Goal: Task Accomplishment & Management: Manage account settings

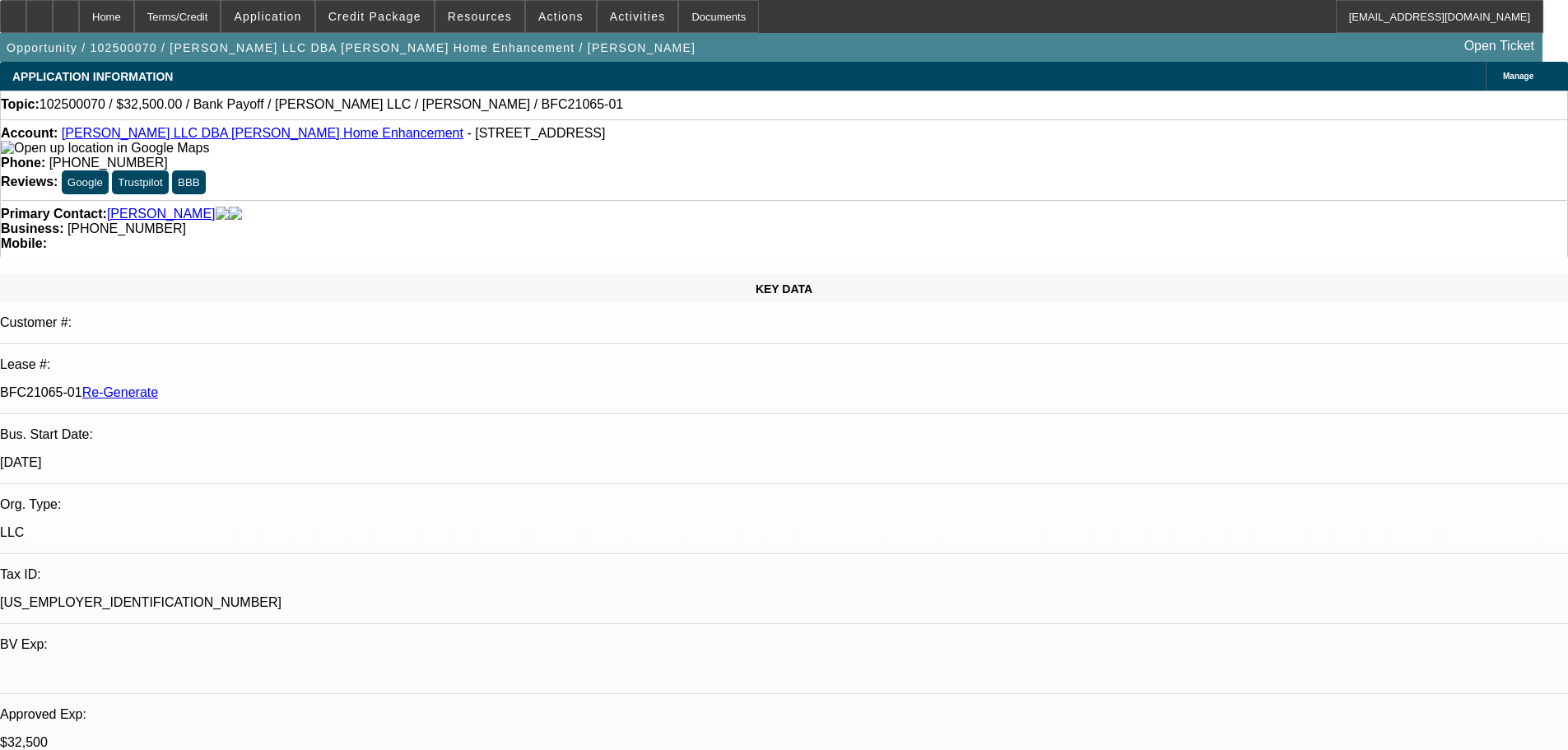
select select "3"
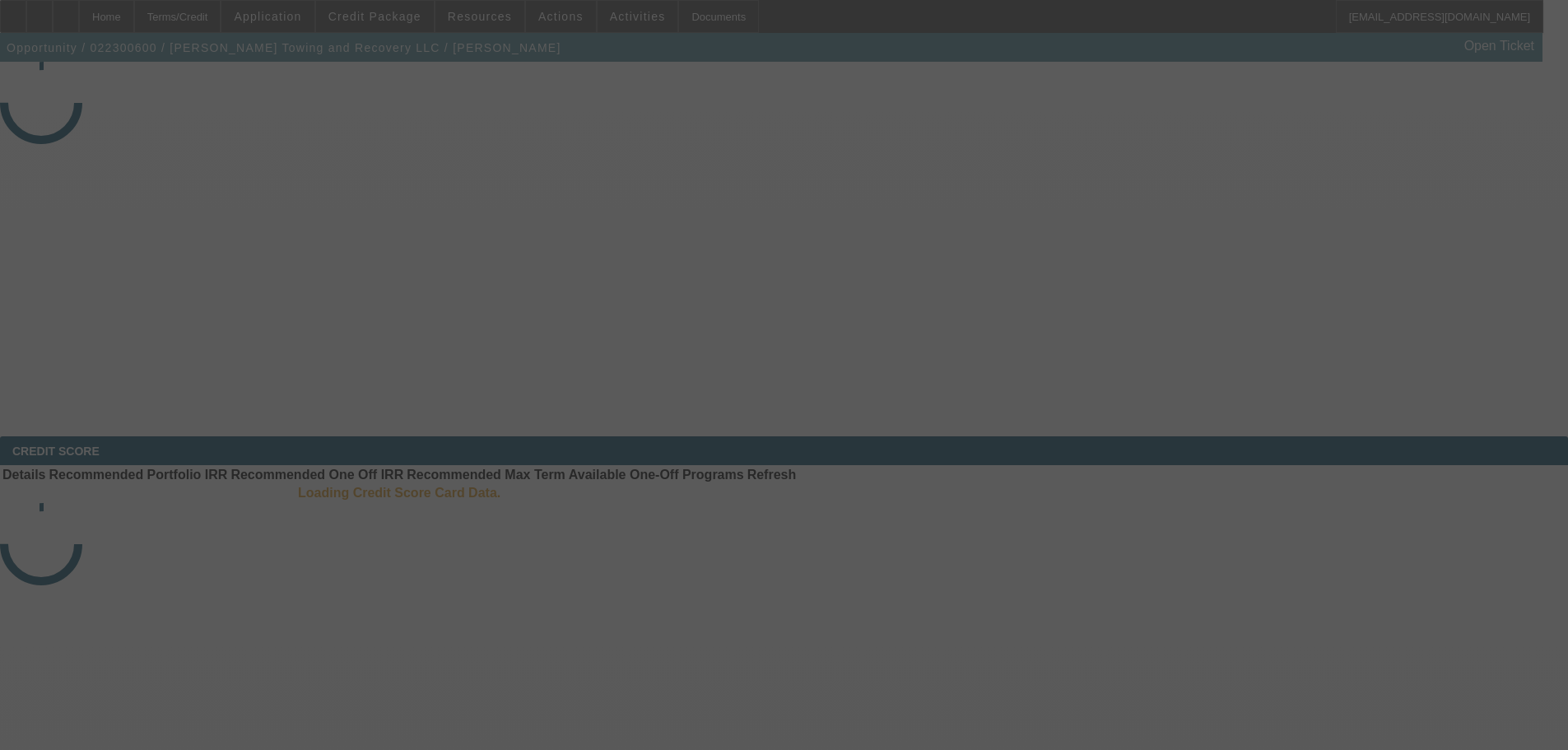
select select "4"
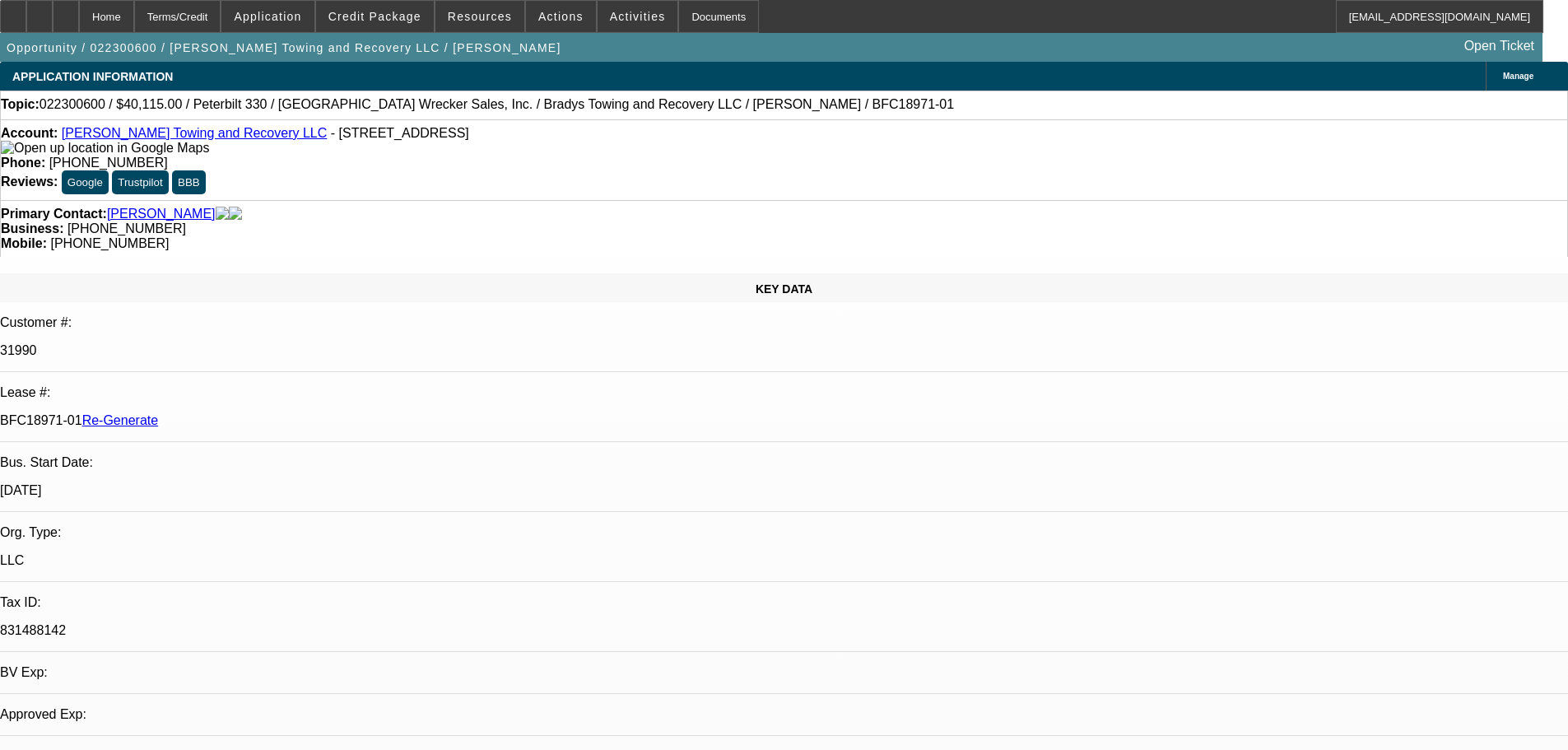
select select "0"
select select "2"
select select "0.1"
select select "4"
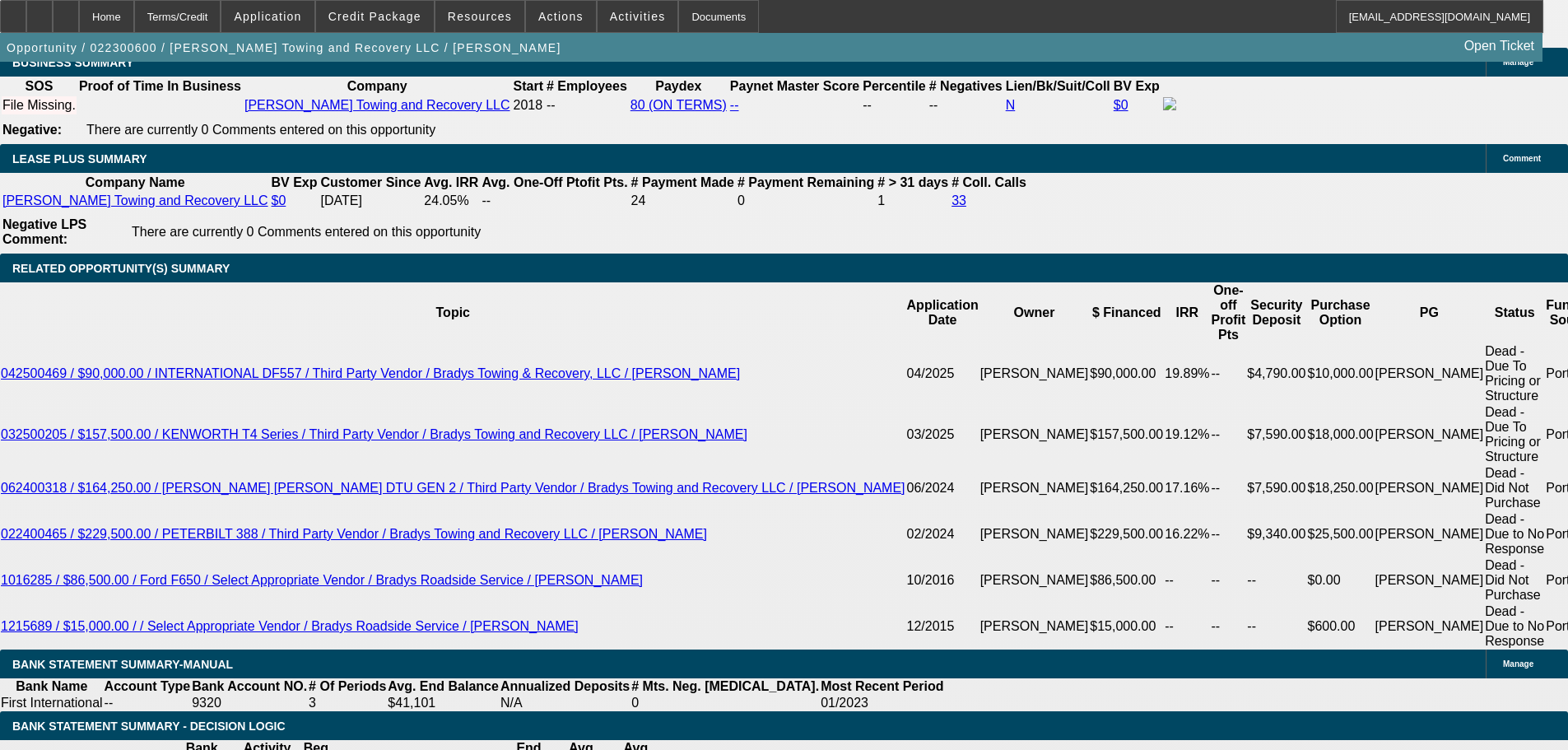
scroll to position [2880, 0]
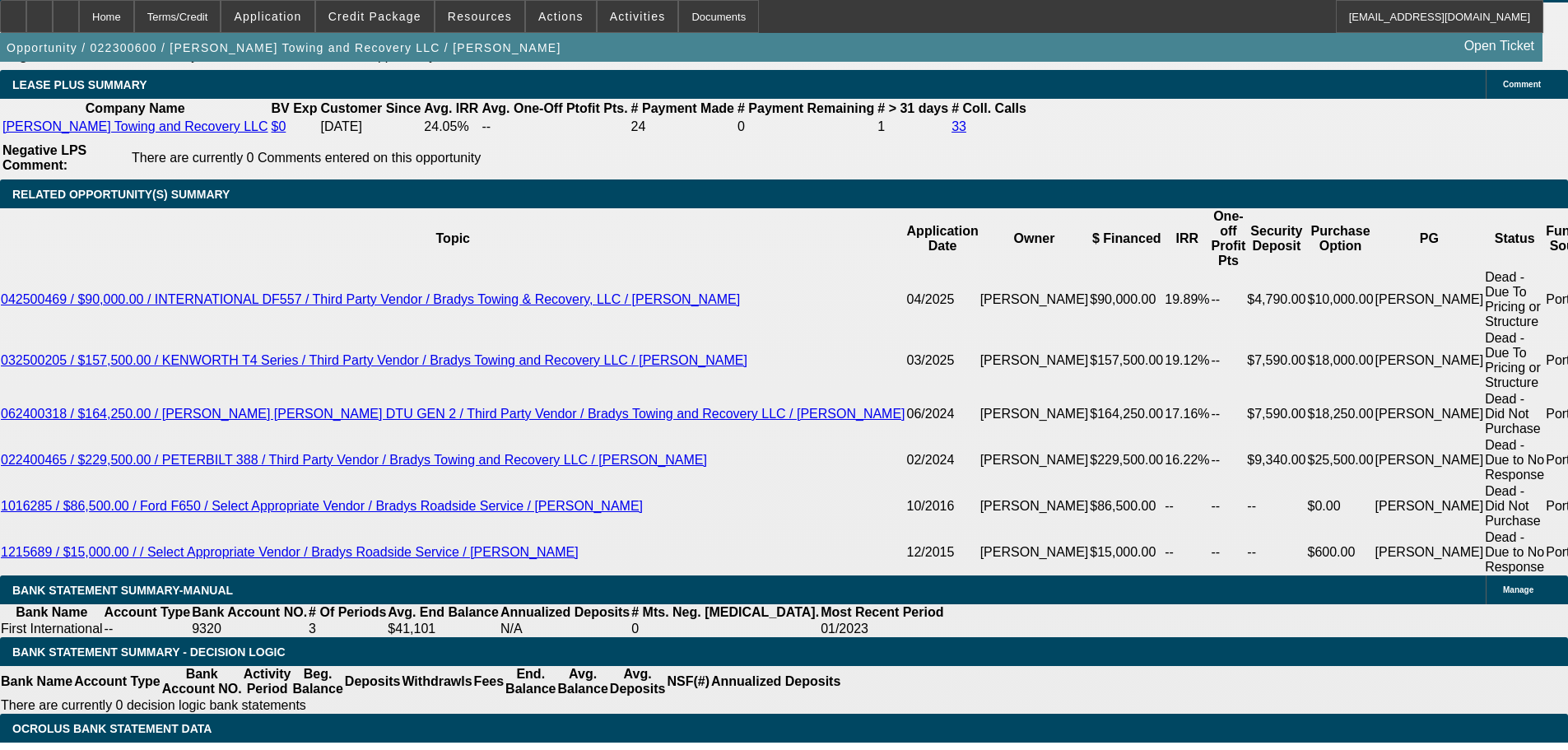
drag, startPoint x: 589, startPoint y: 229, endPoint x: 640, endPoint y: 48, distance: 188.0
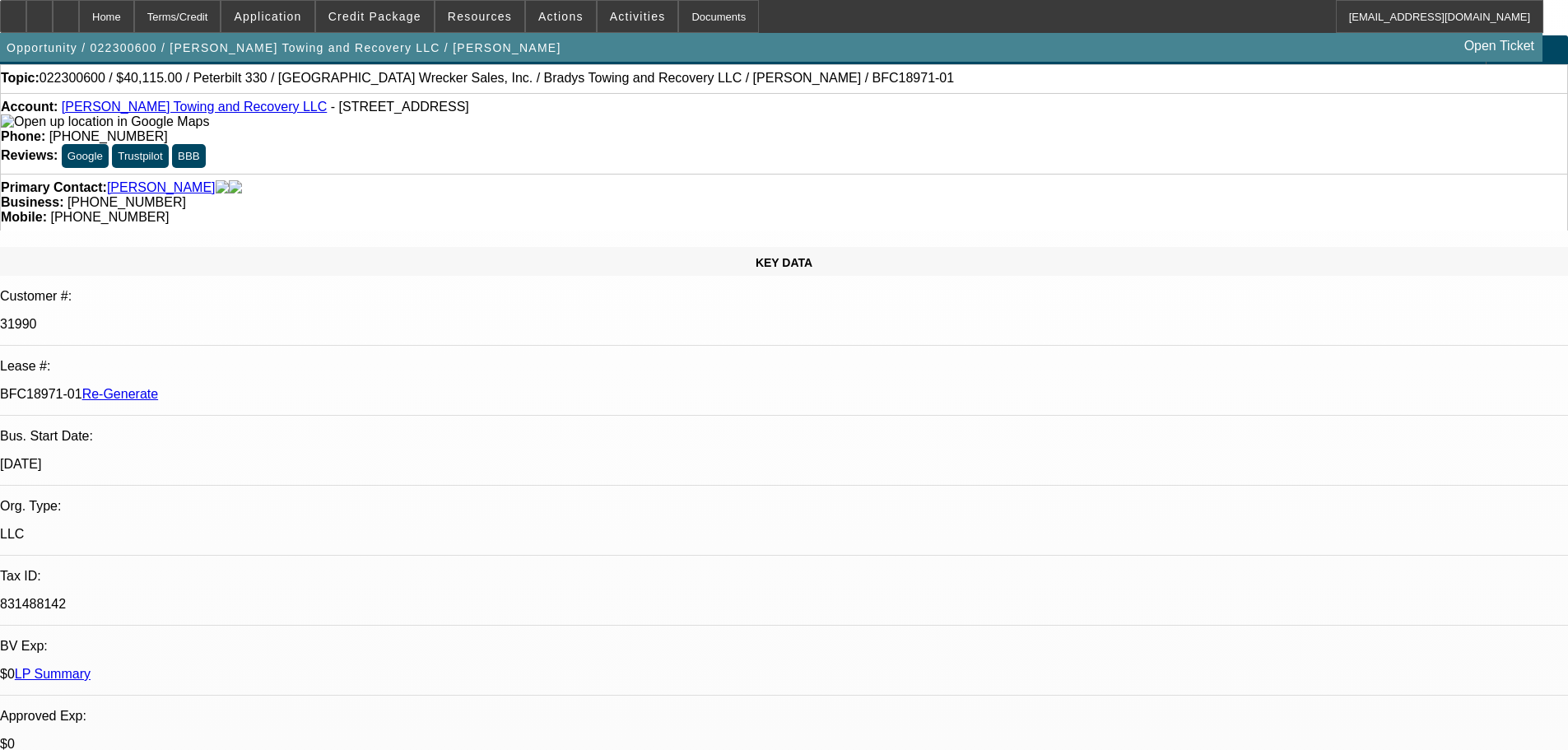
scroll to position [0, 0]
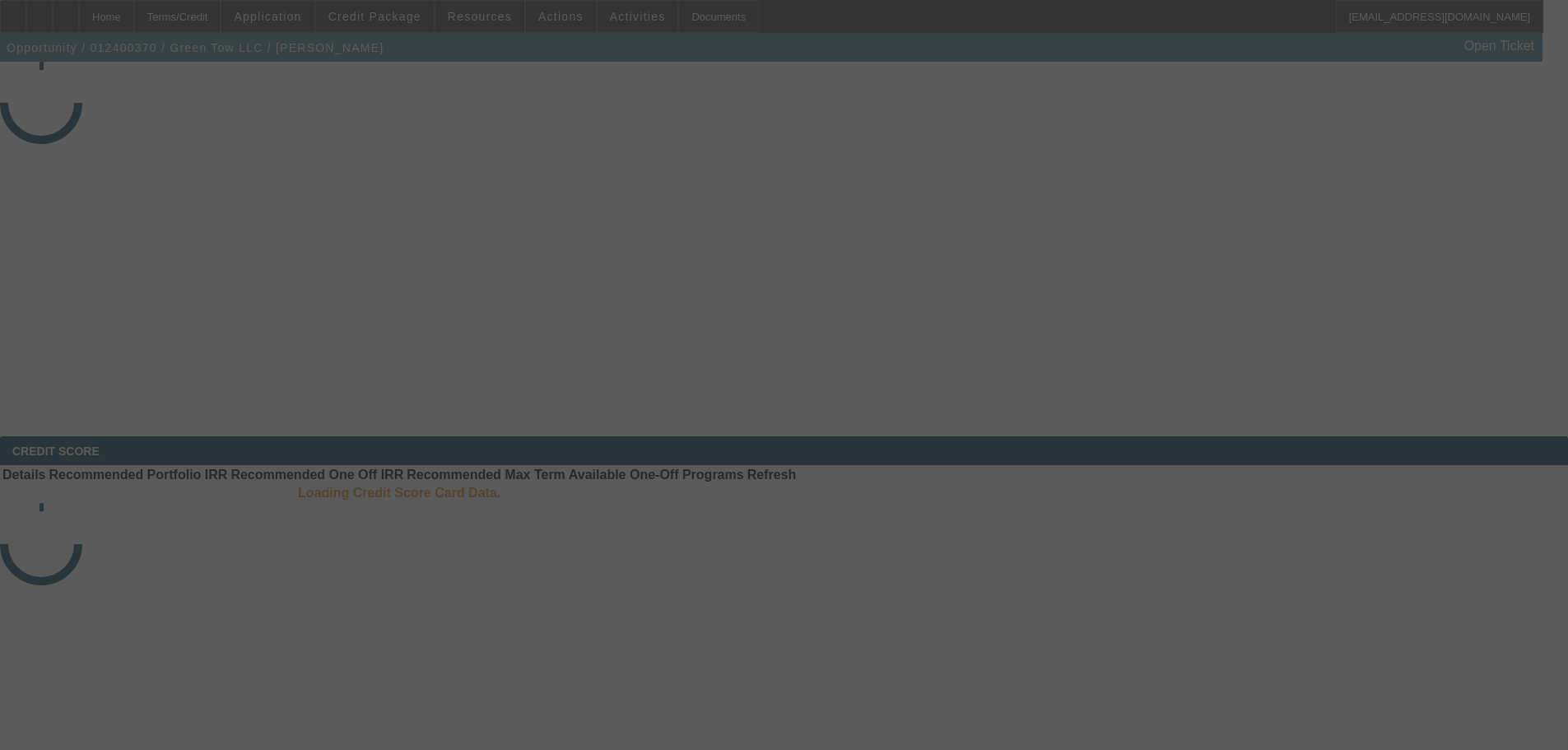
select select "4"
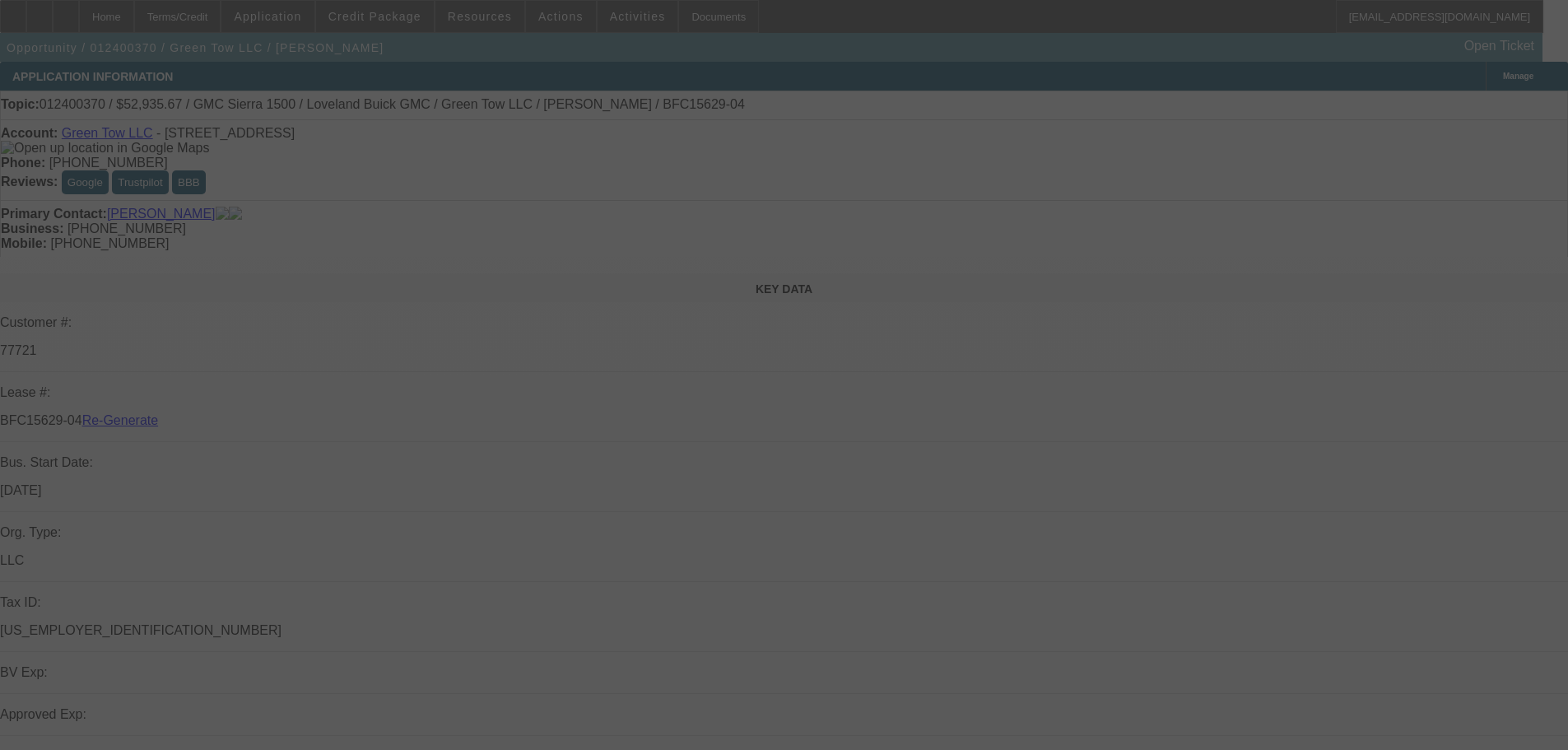
select select "0"
select select "3"
select select "0"
select select "6"
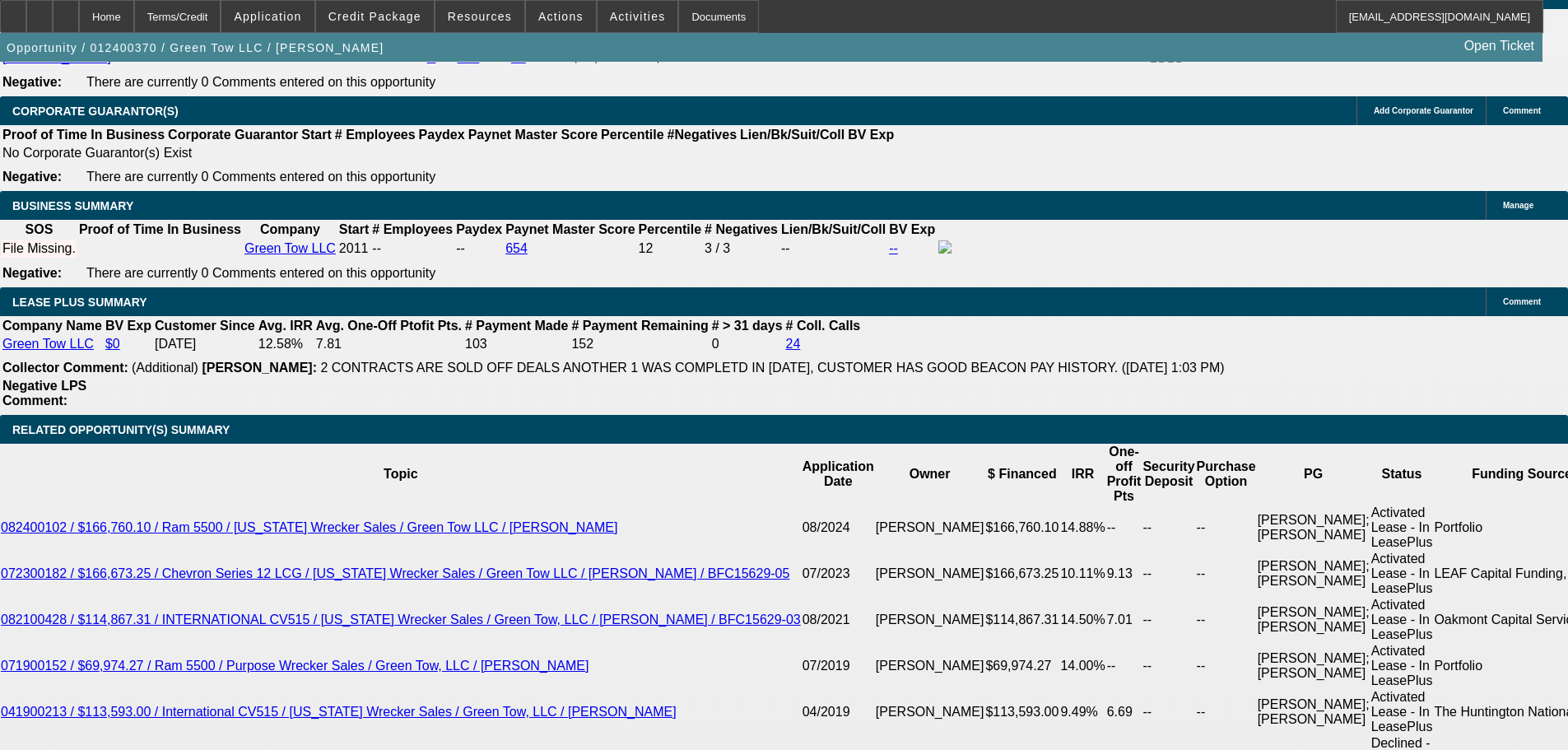
scroll to position [2893, 0]
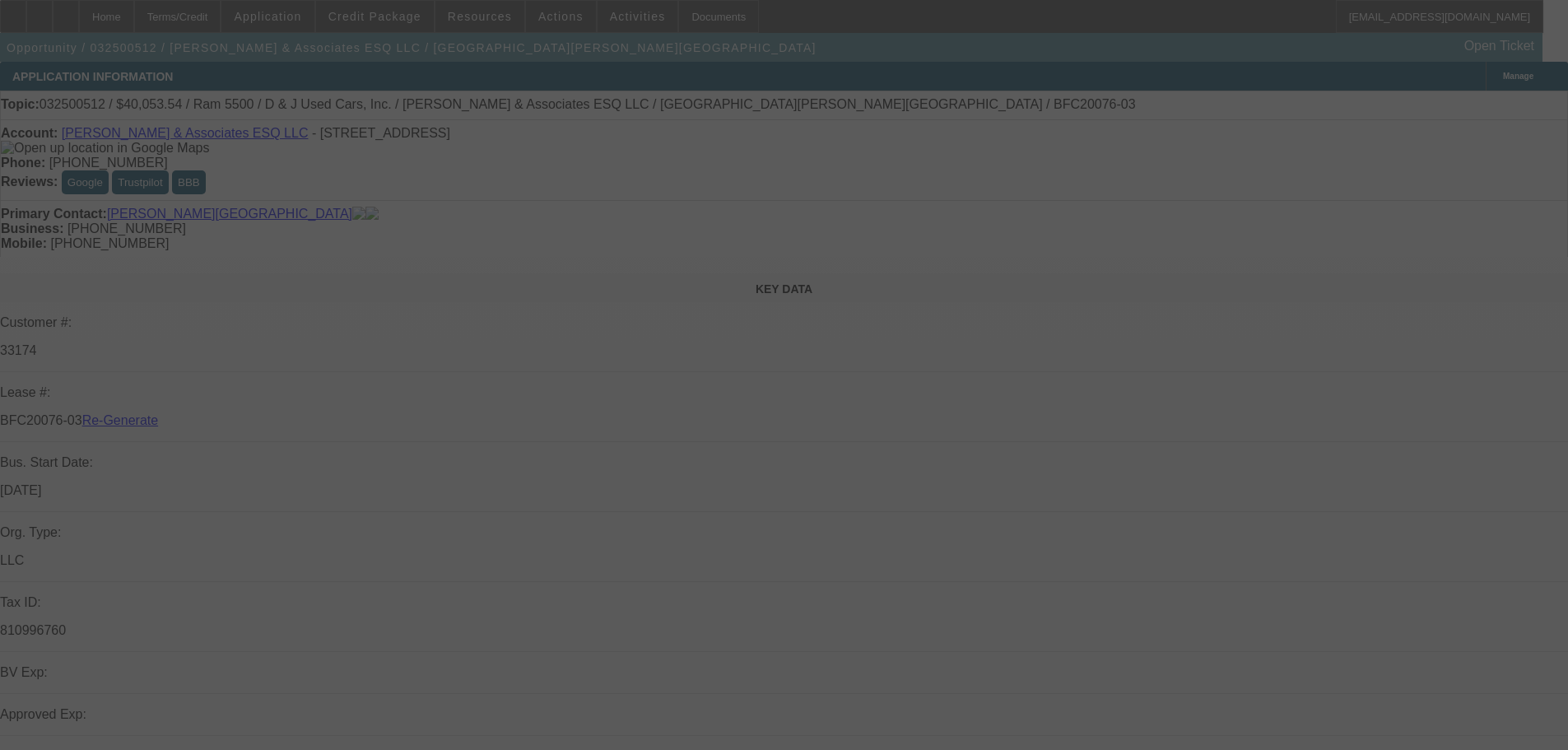
select select "4"
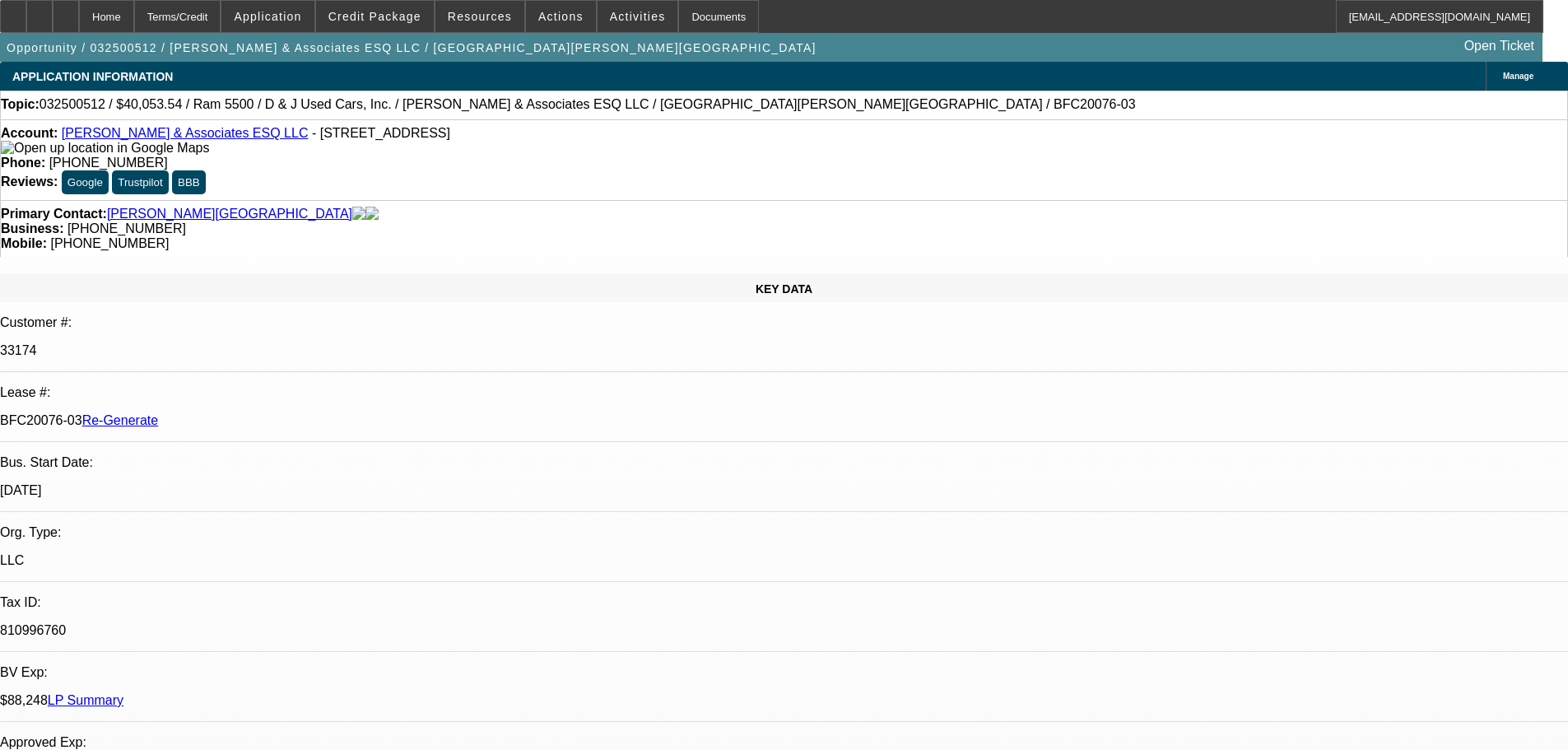
select select "0"
select select "2"
select select "0"
select select "6"
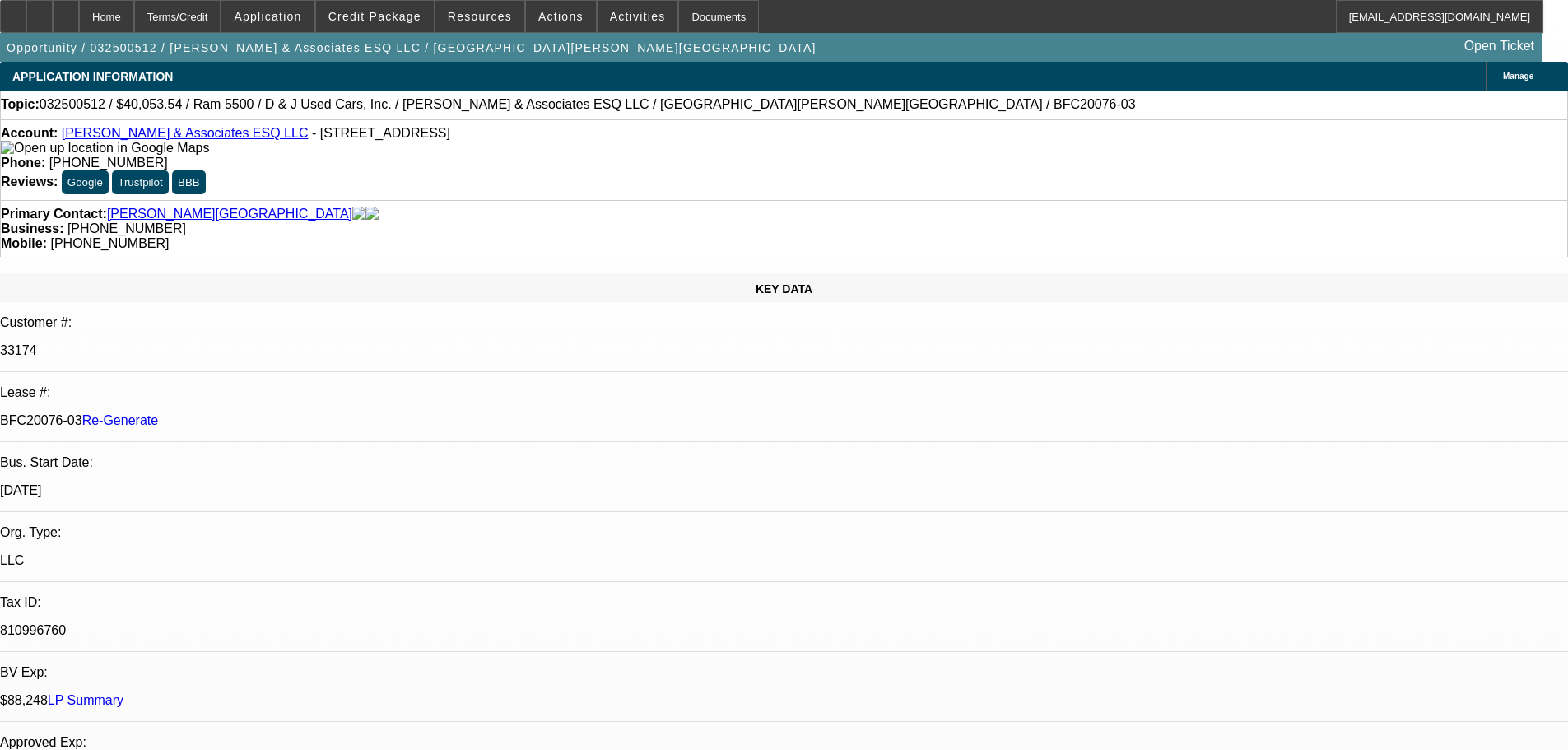
scroll to position [82, 0]
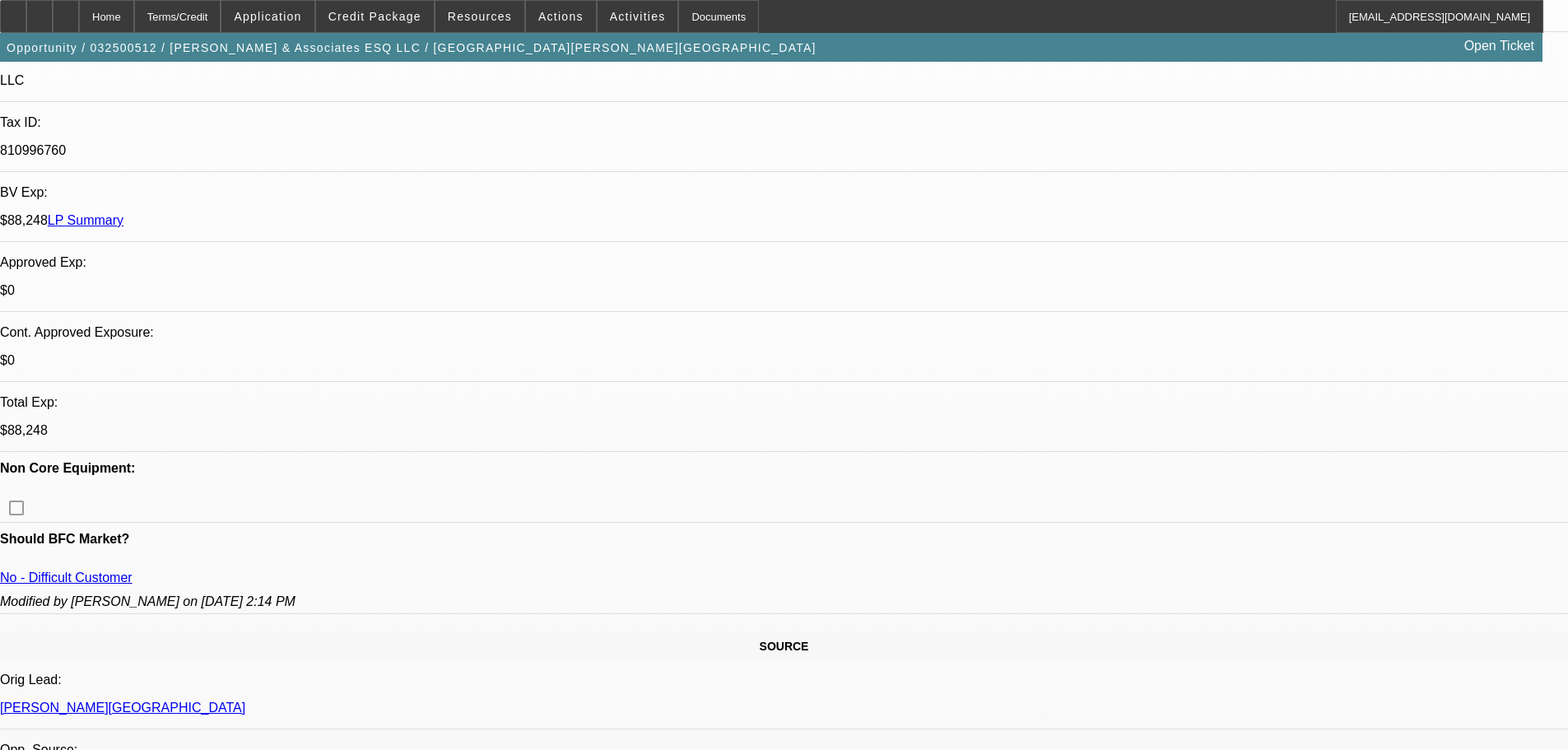
scroll to position [494, 0]
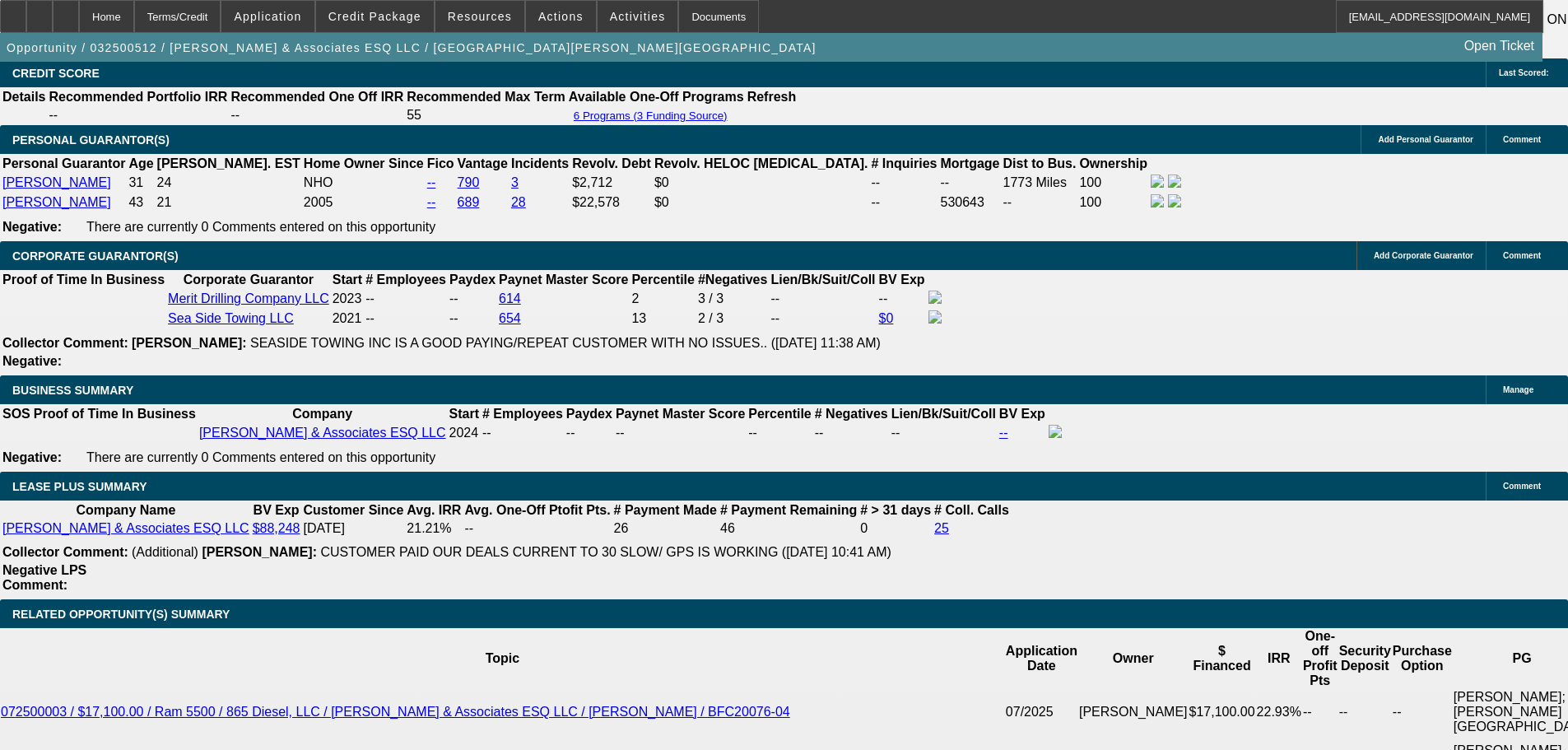
scroll to position [2880, 0]
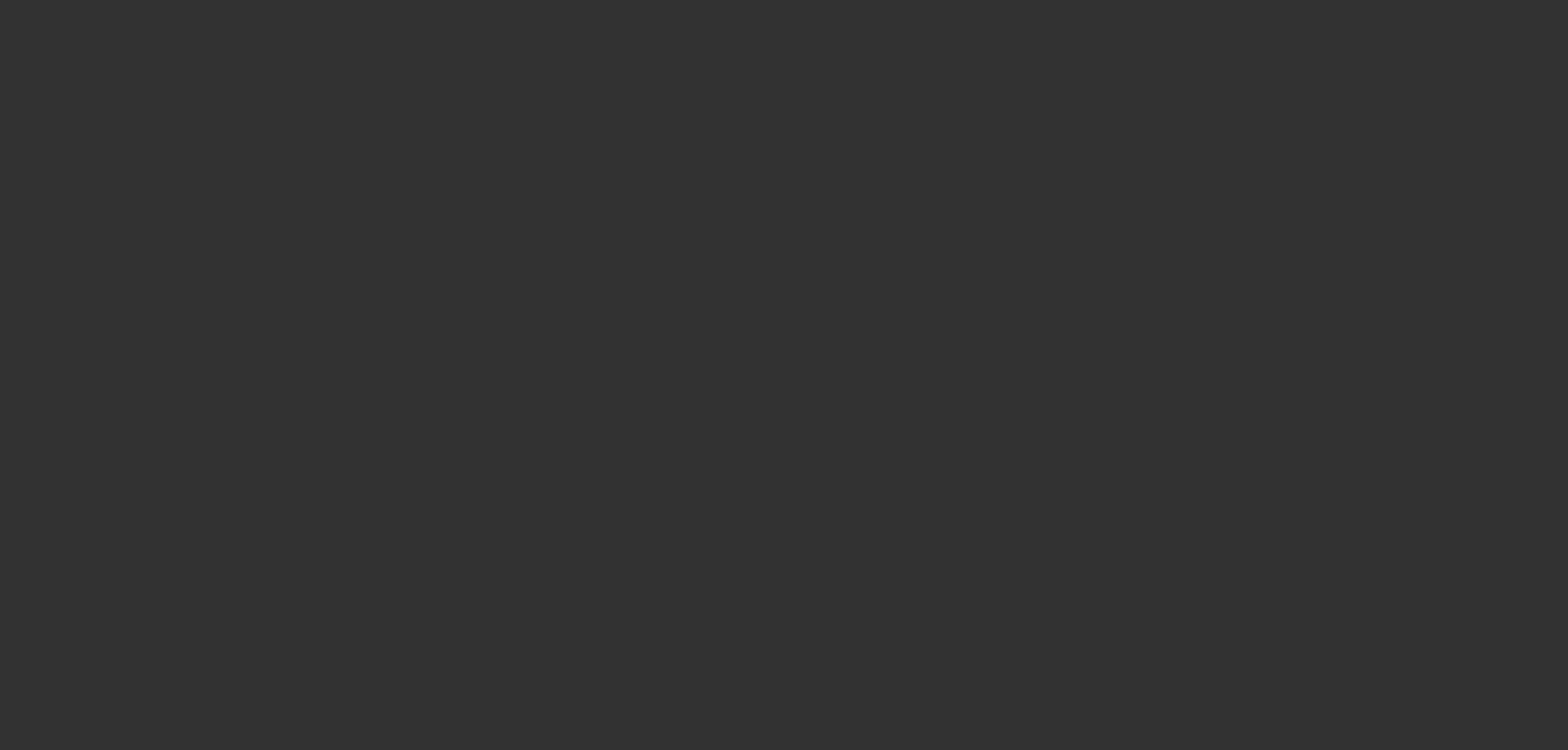
select select "4"
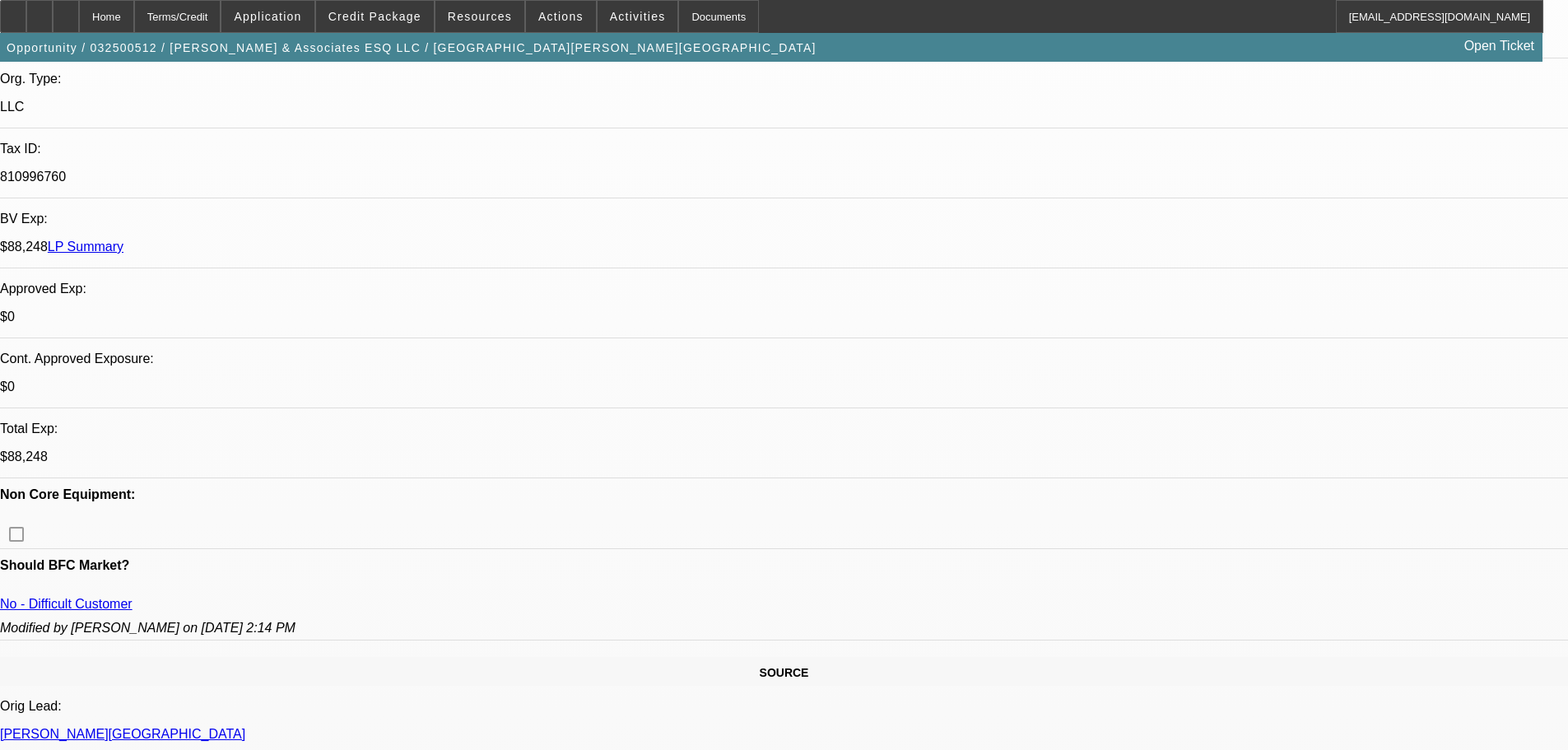
select select "0"
select select "2"
select select "0"
select select "6"
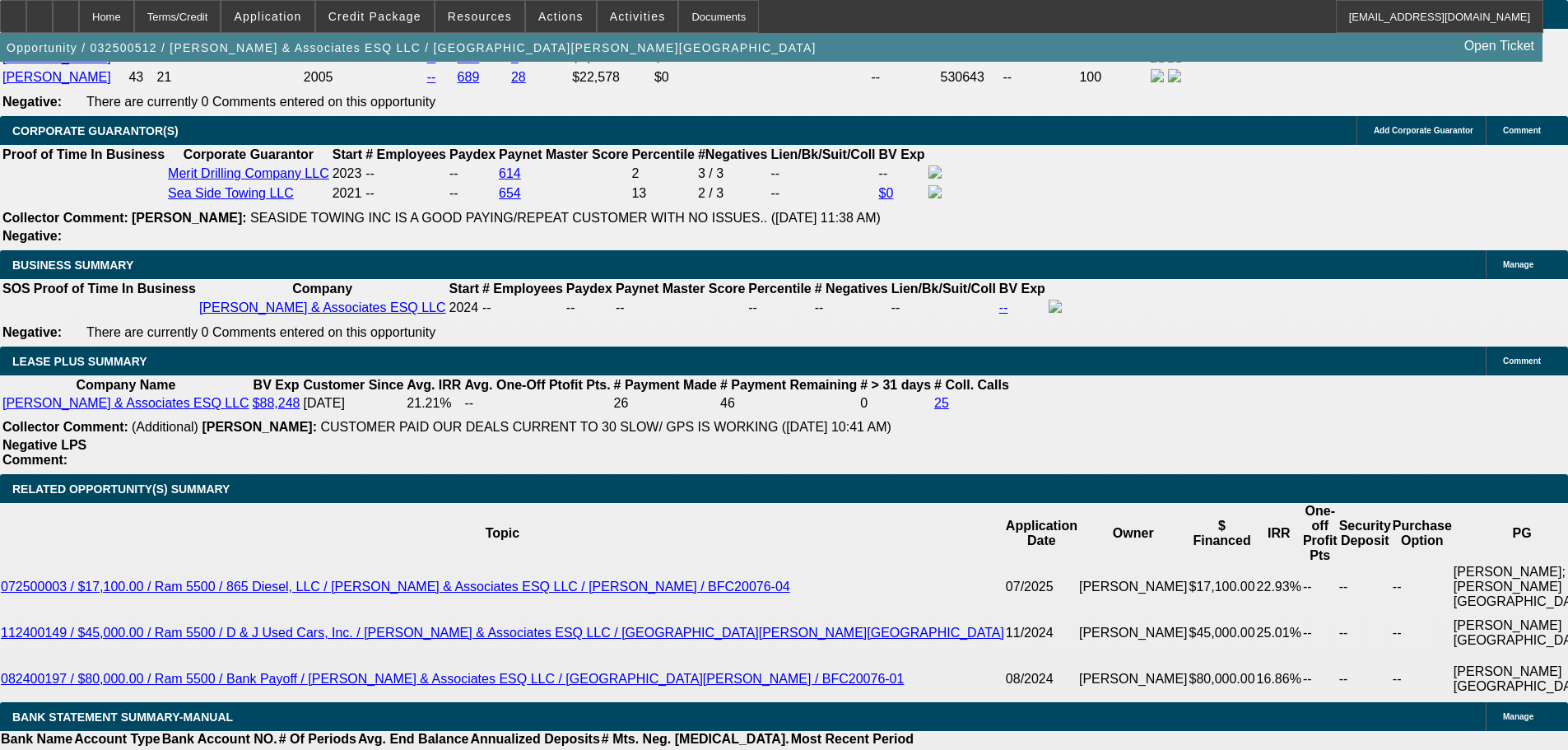
scroll to position [2880, 0]
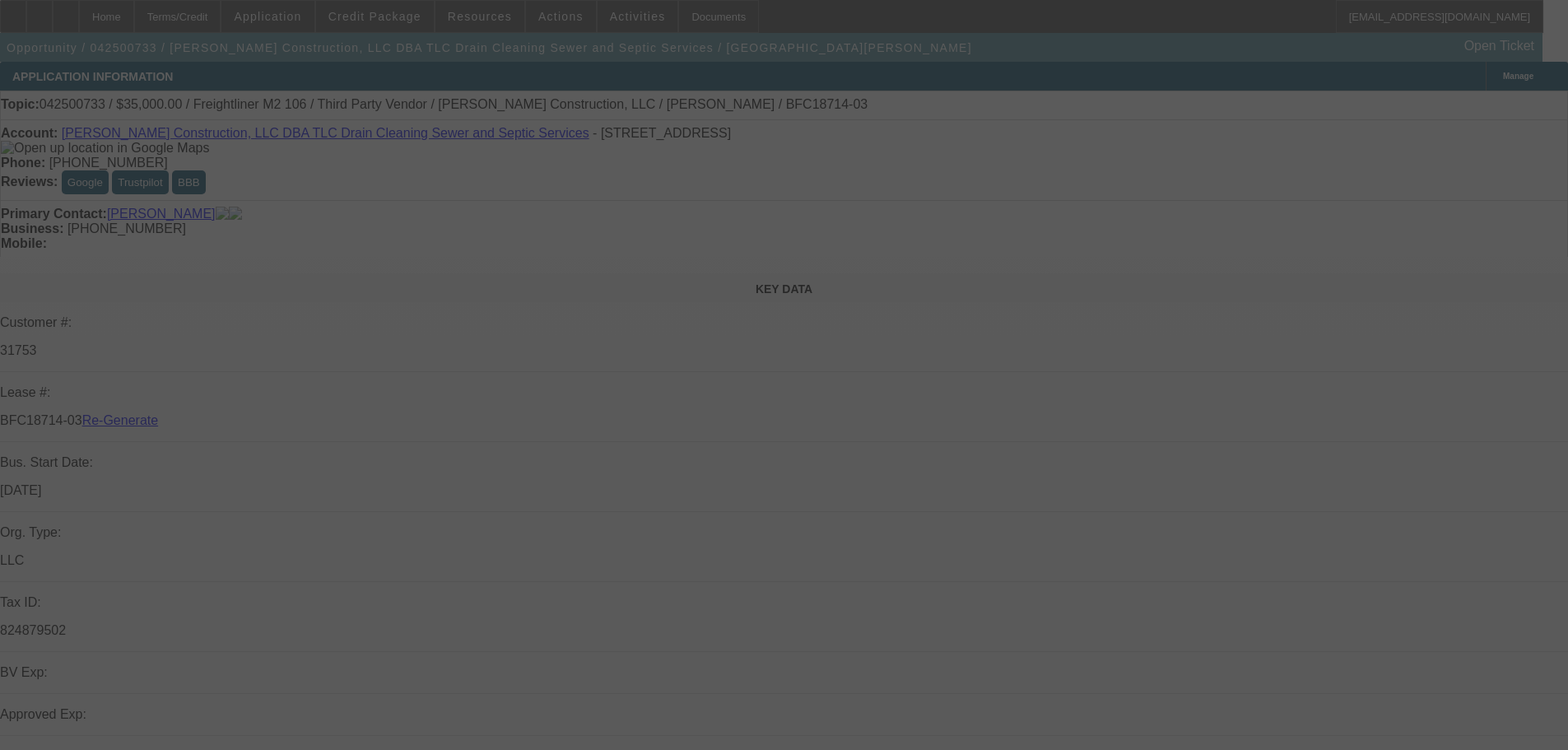
select select "4"
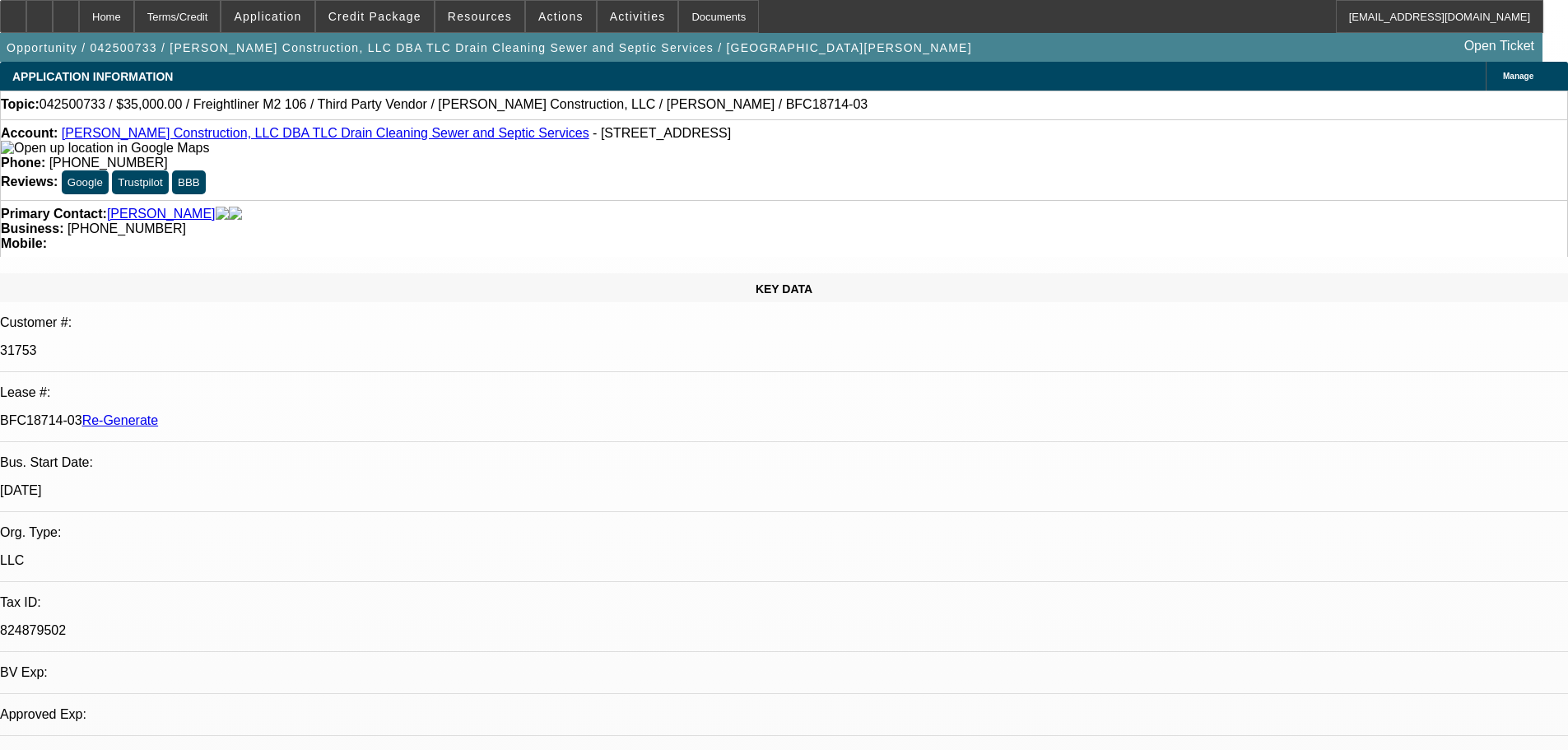
select select "0"
select select "1"
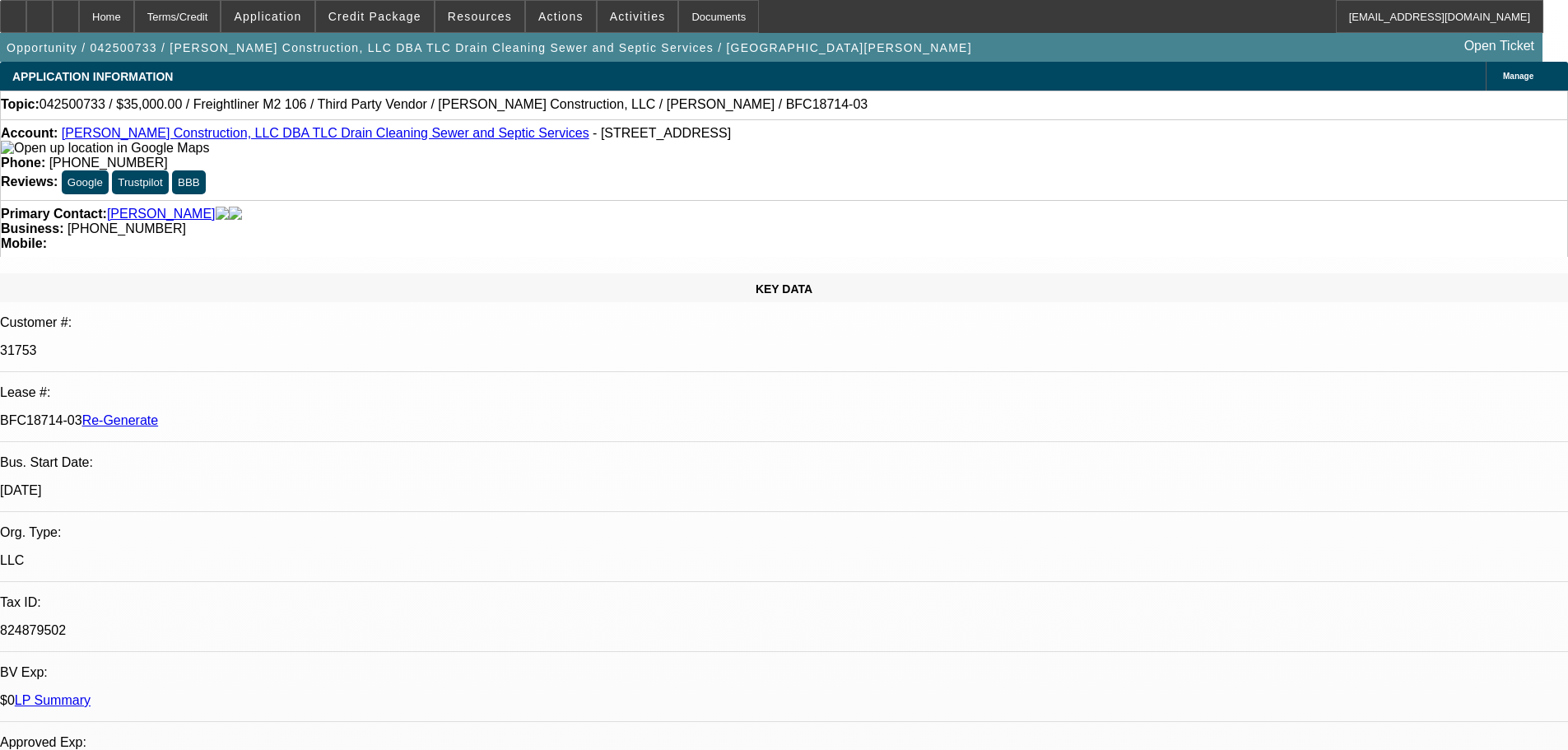
select select "6"
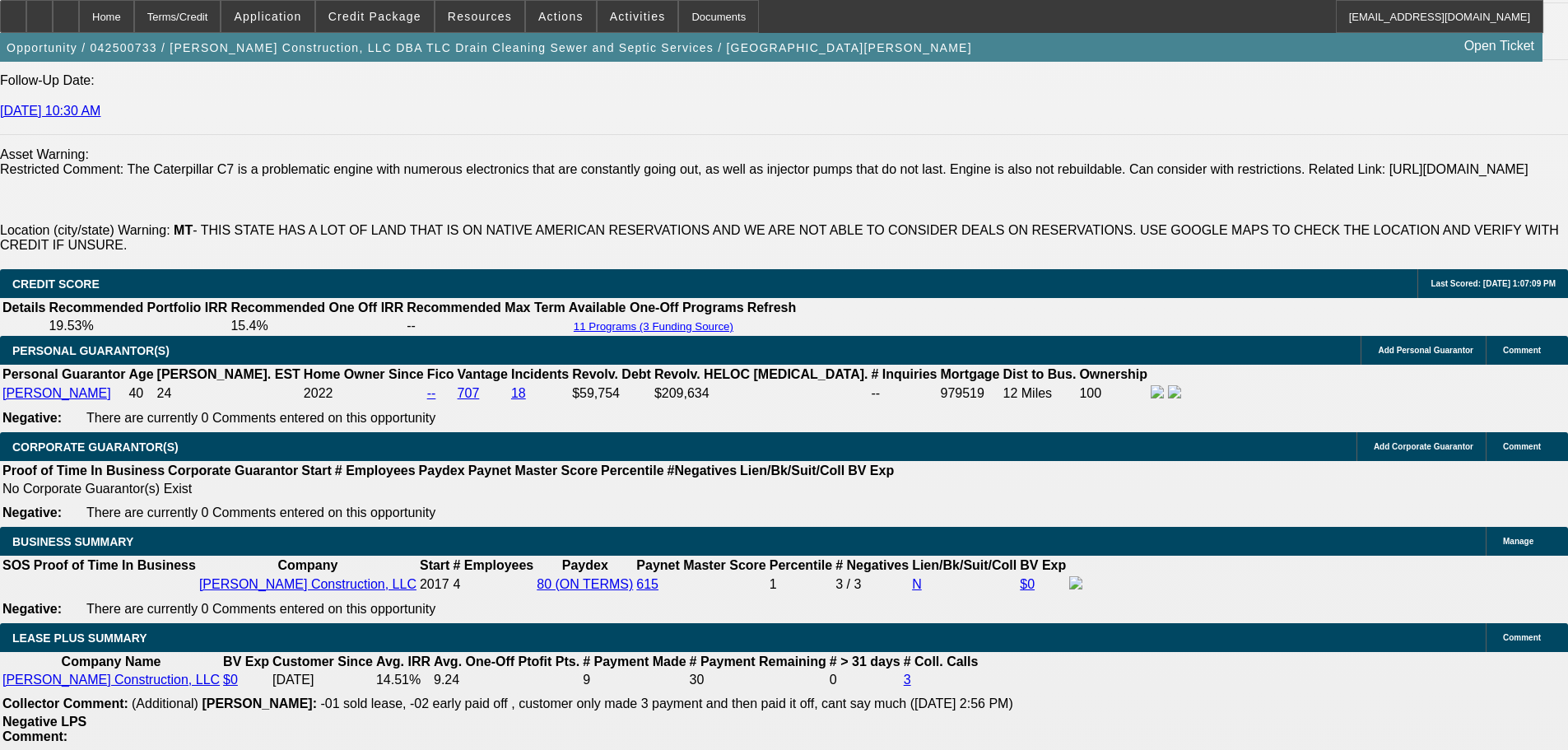
scroll to position [2551, 0]
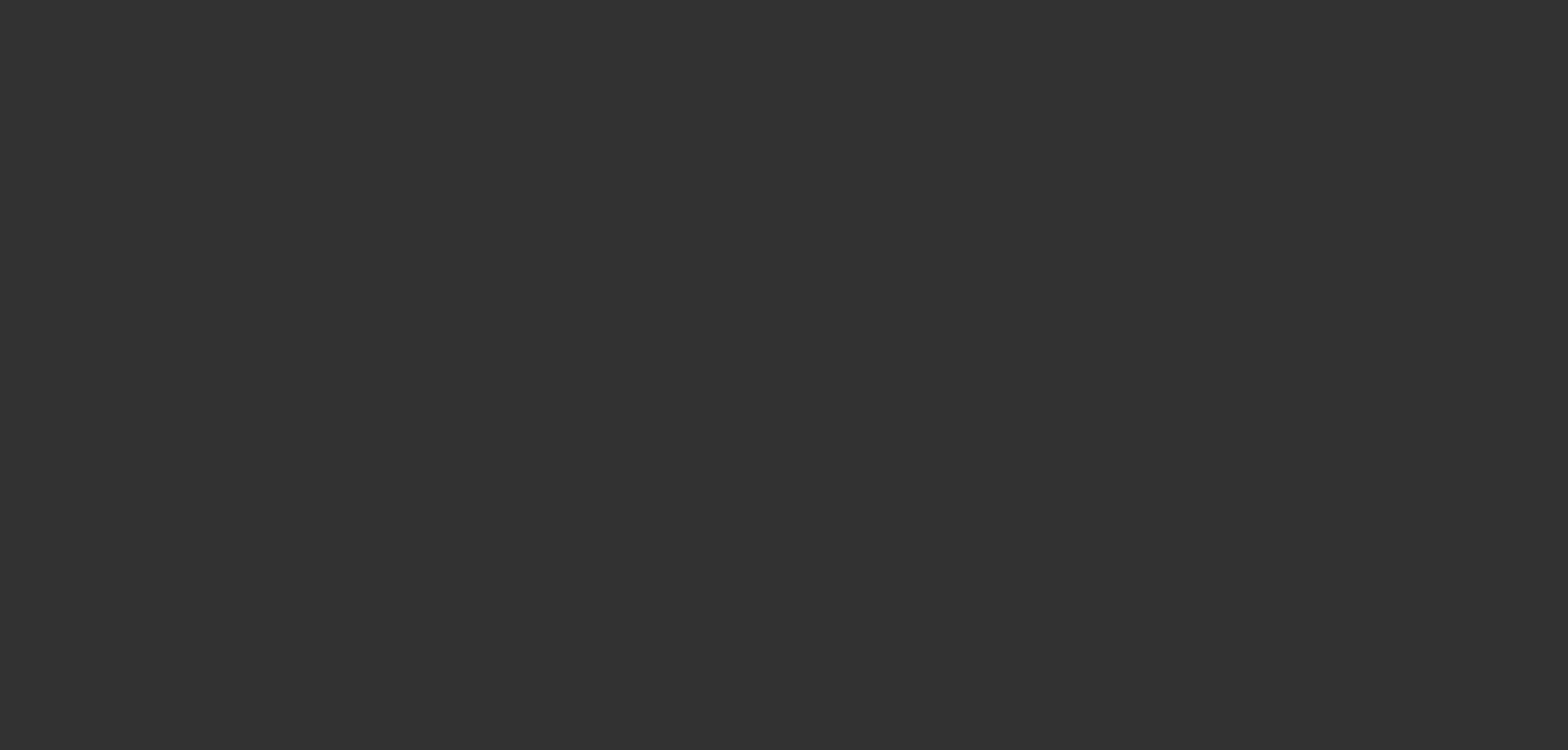
select select "4"
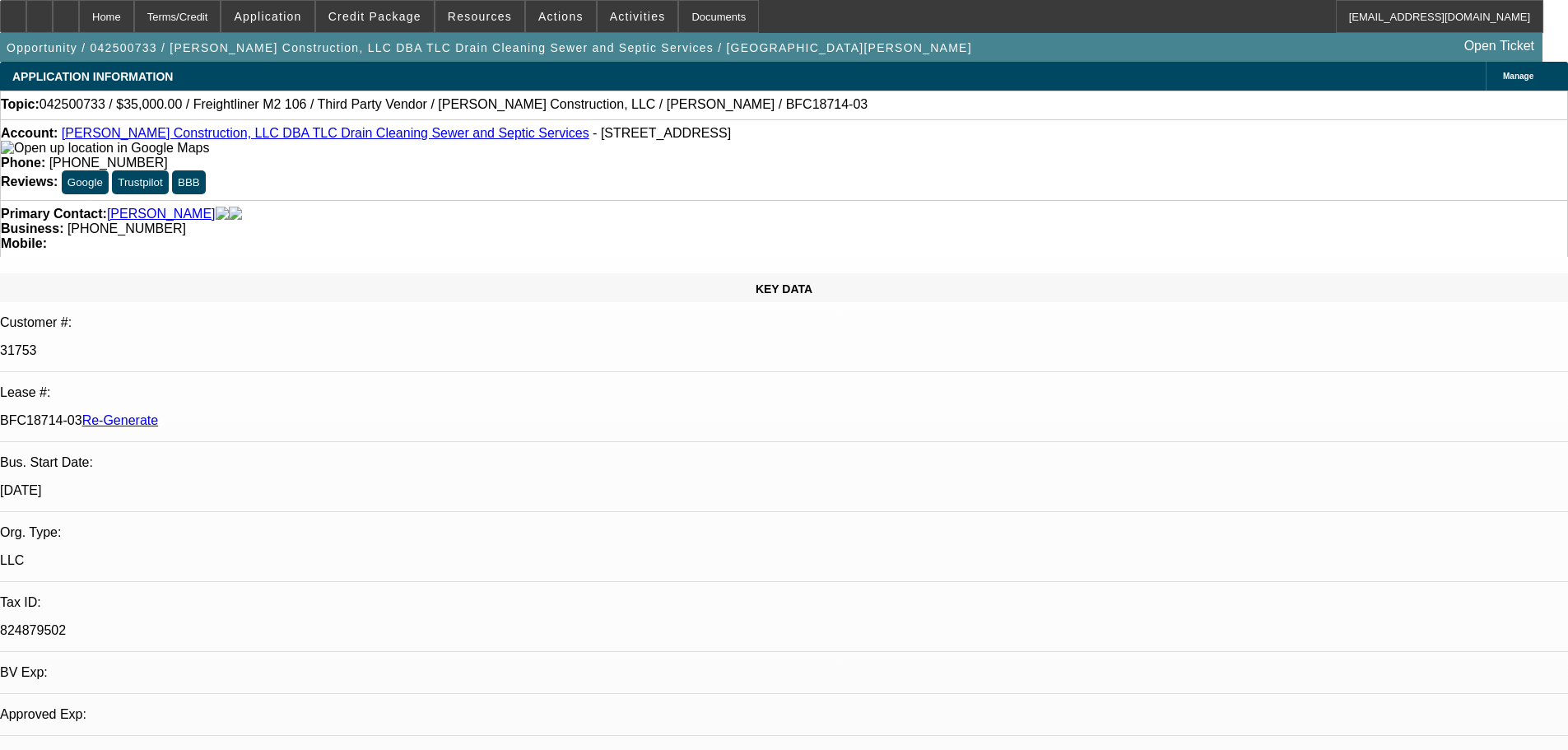
select select "0"
select select "6"
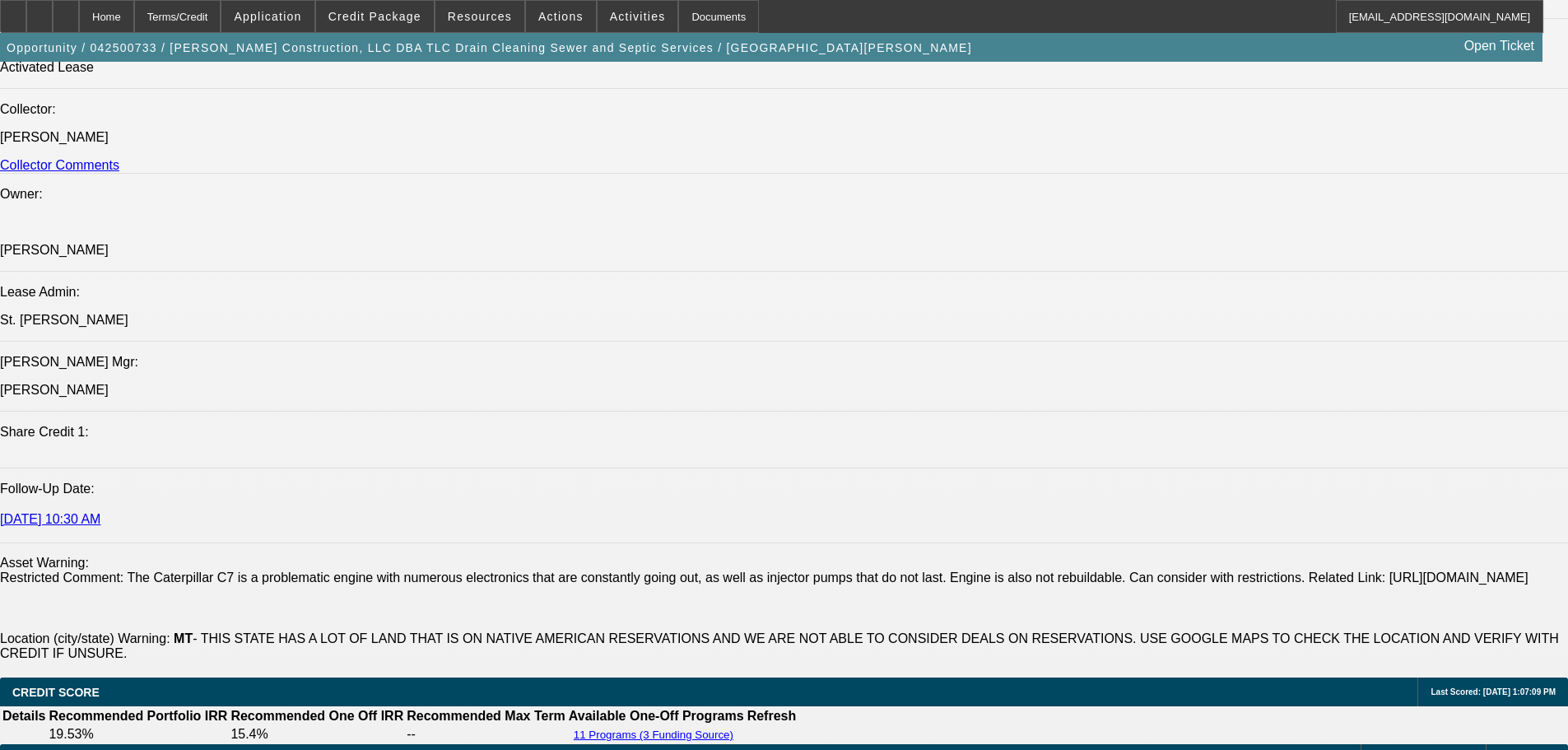
scroll to position [2469, 0]
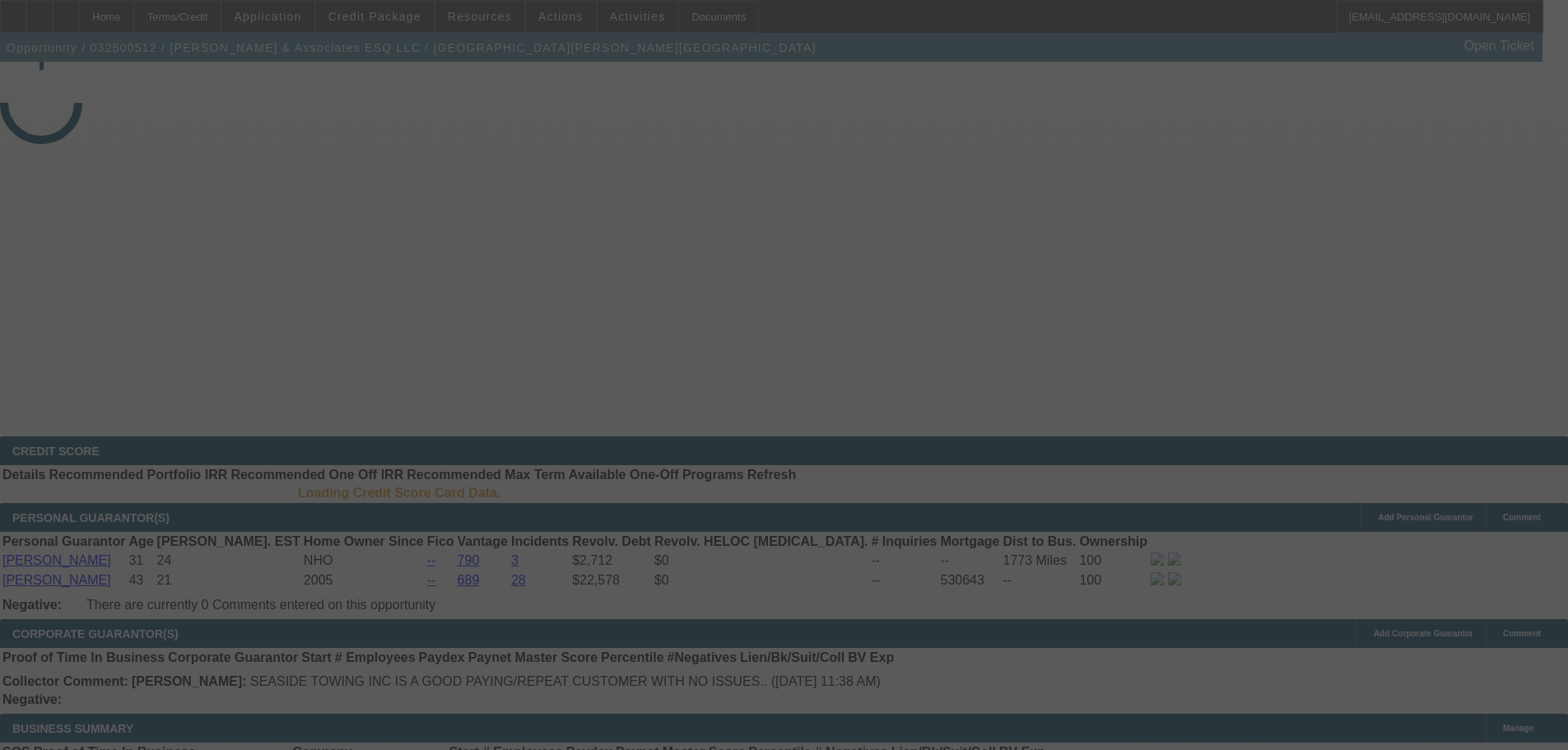
select select "4"
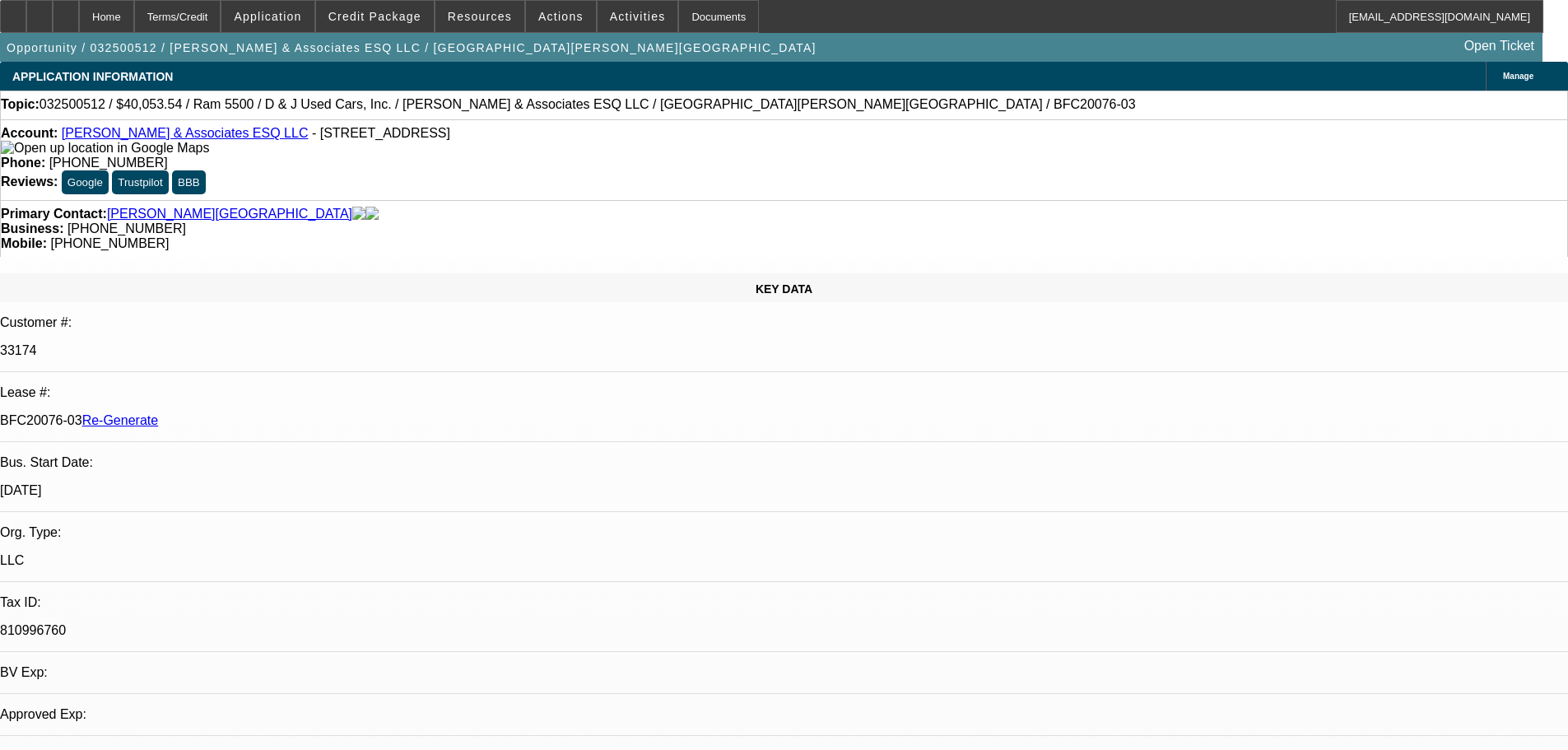
select select "0"
select select "2"
select select "6"
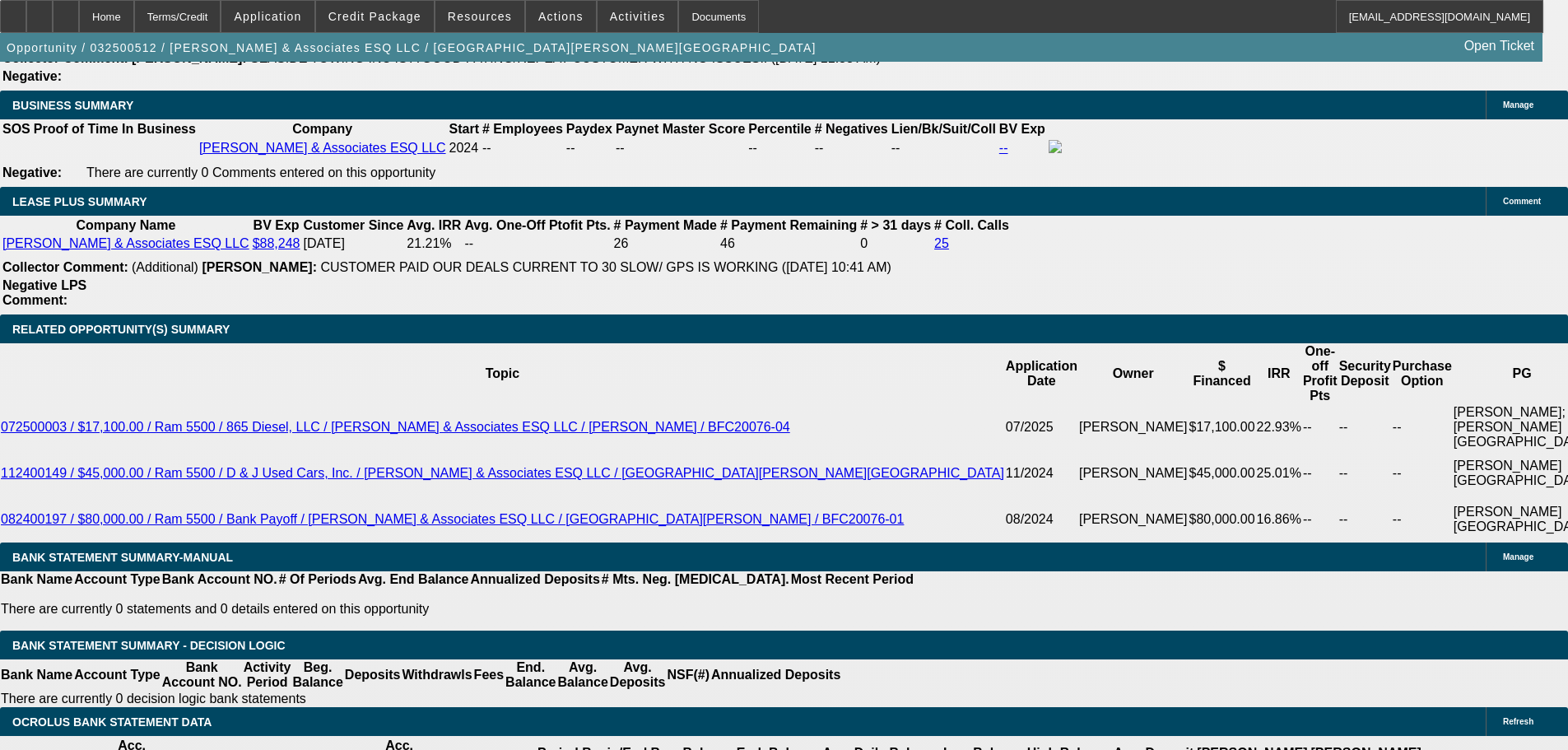
scroll to position [3057, 0]
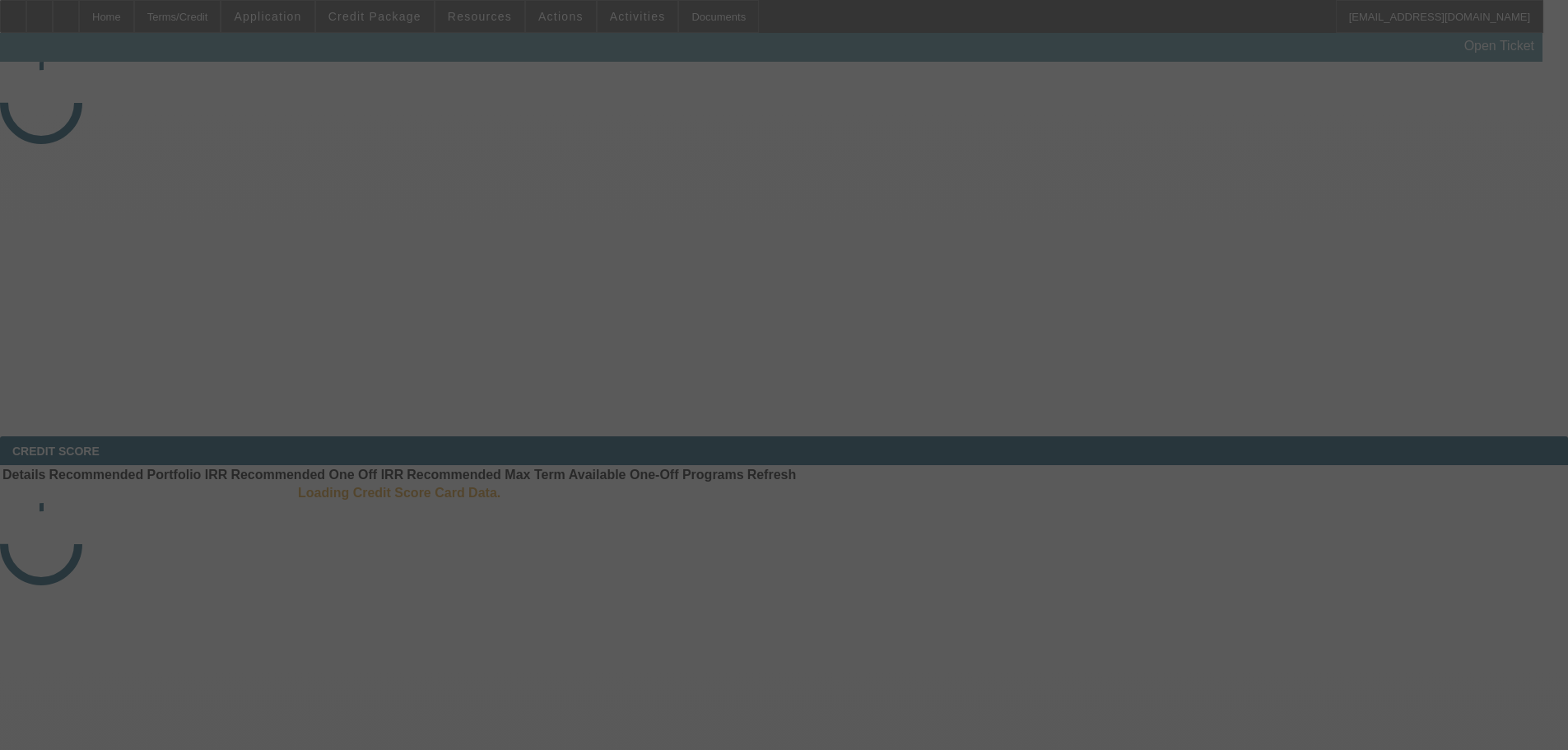
select select "4"
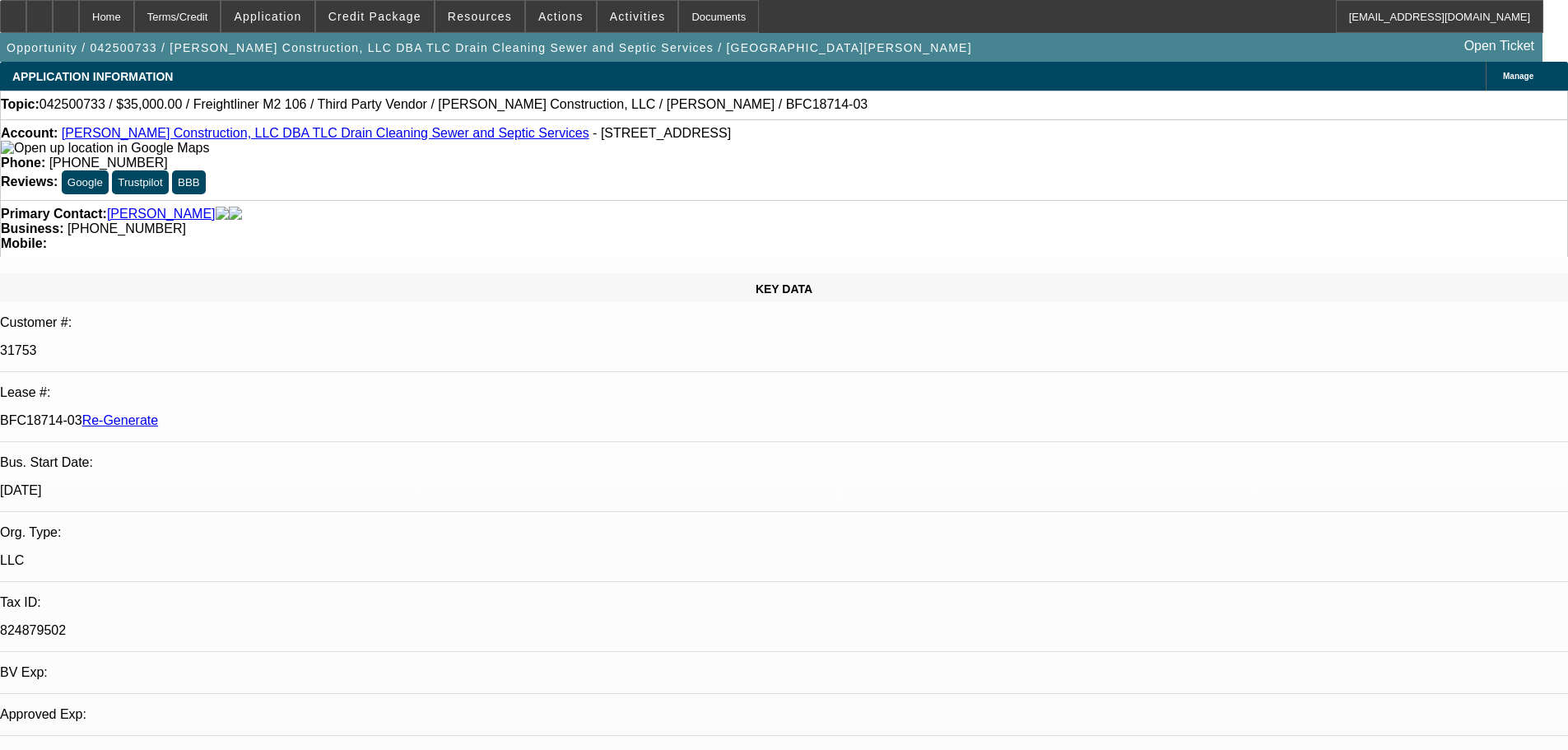
select select "0"
select select "6"
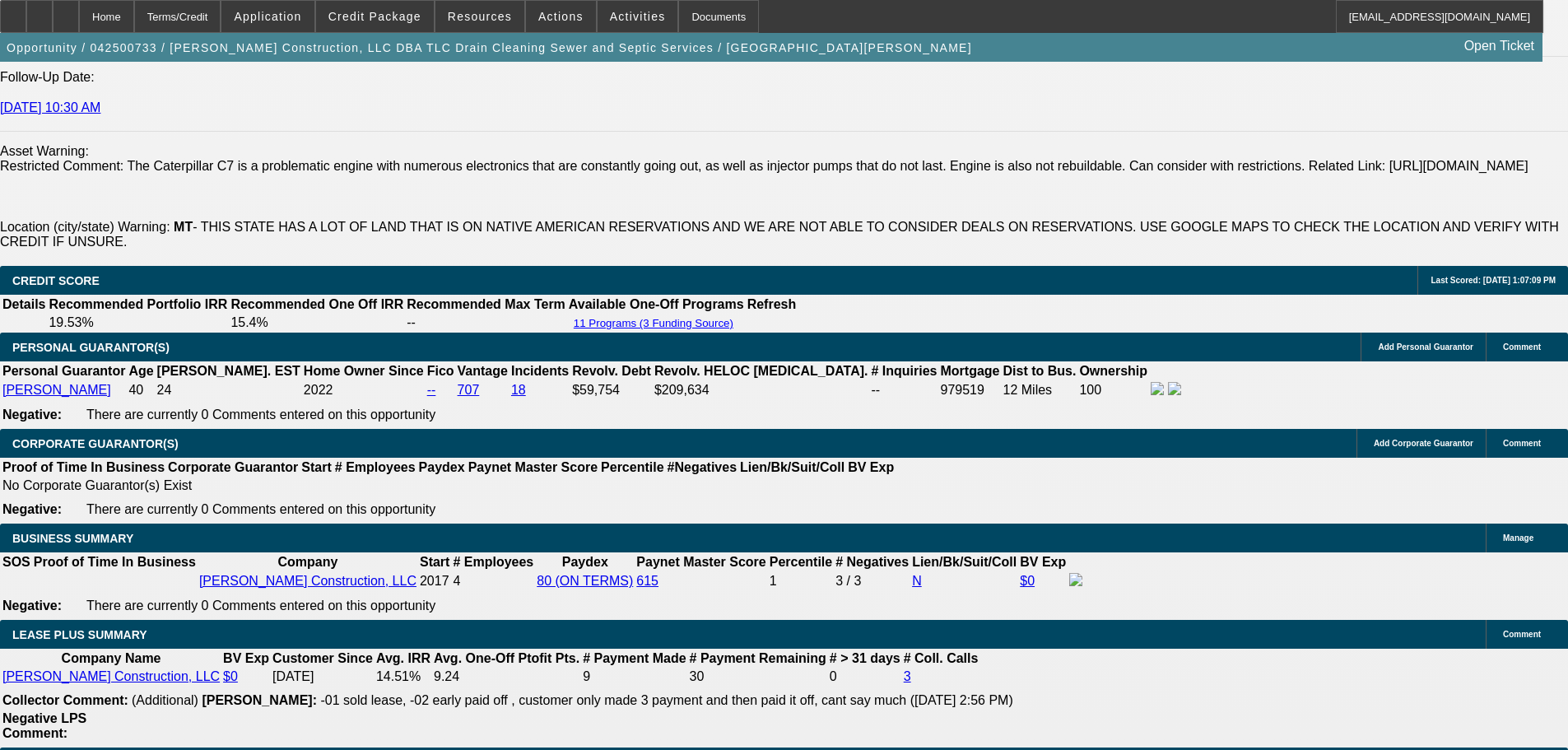
scroll to position [2481, 0]
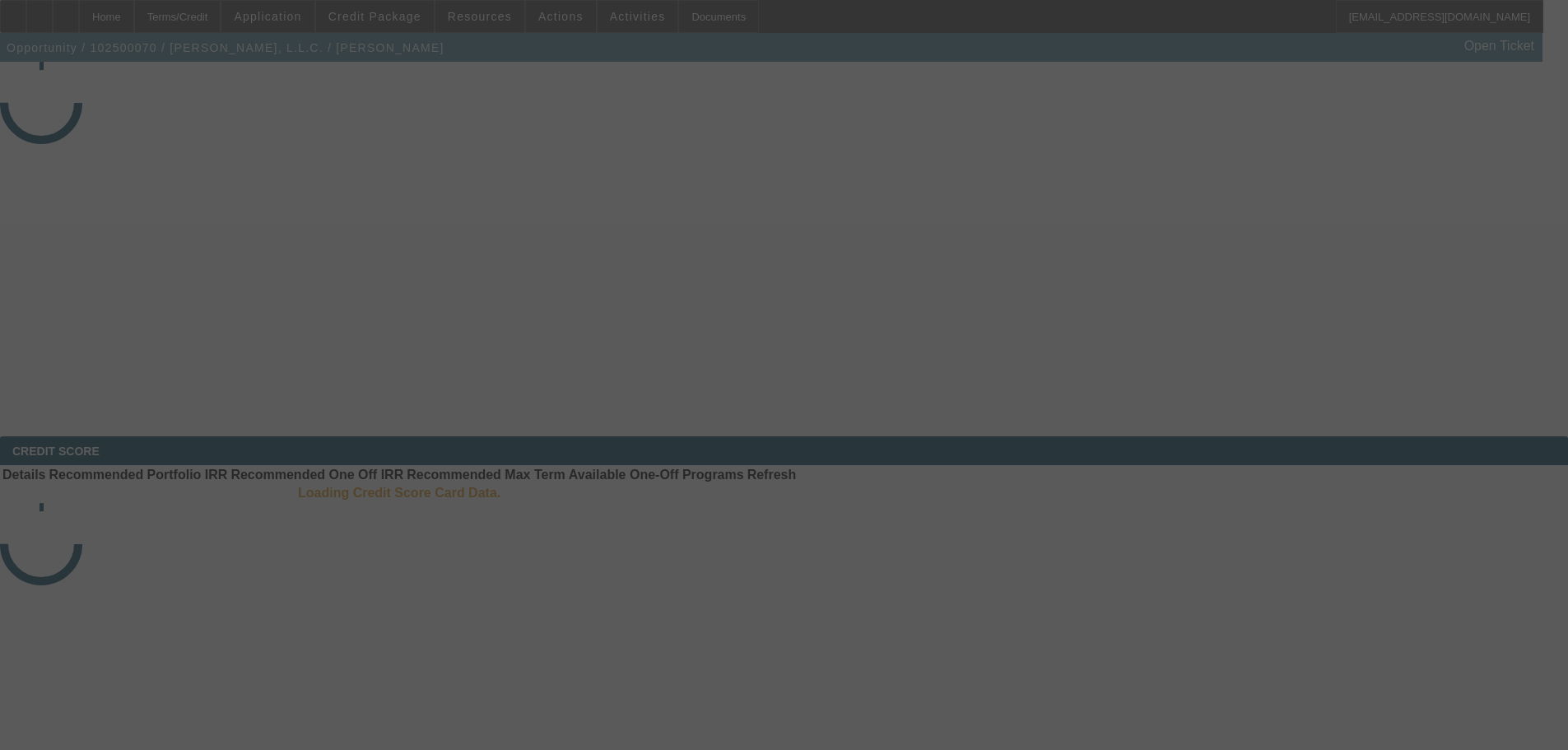
select select "3"
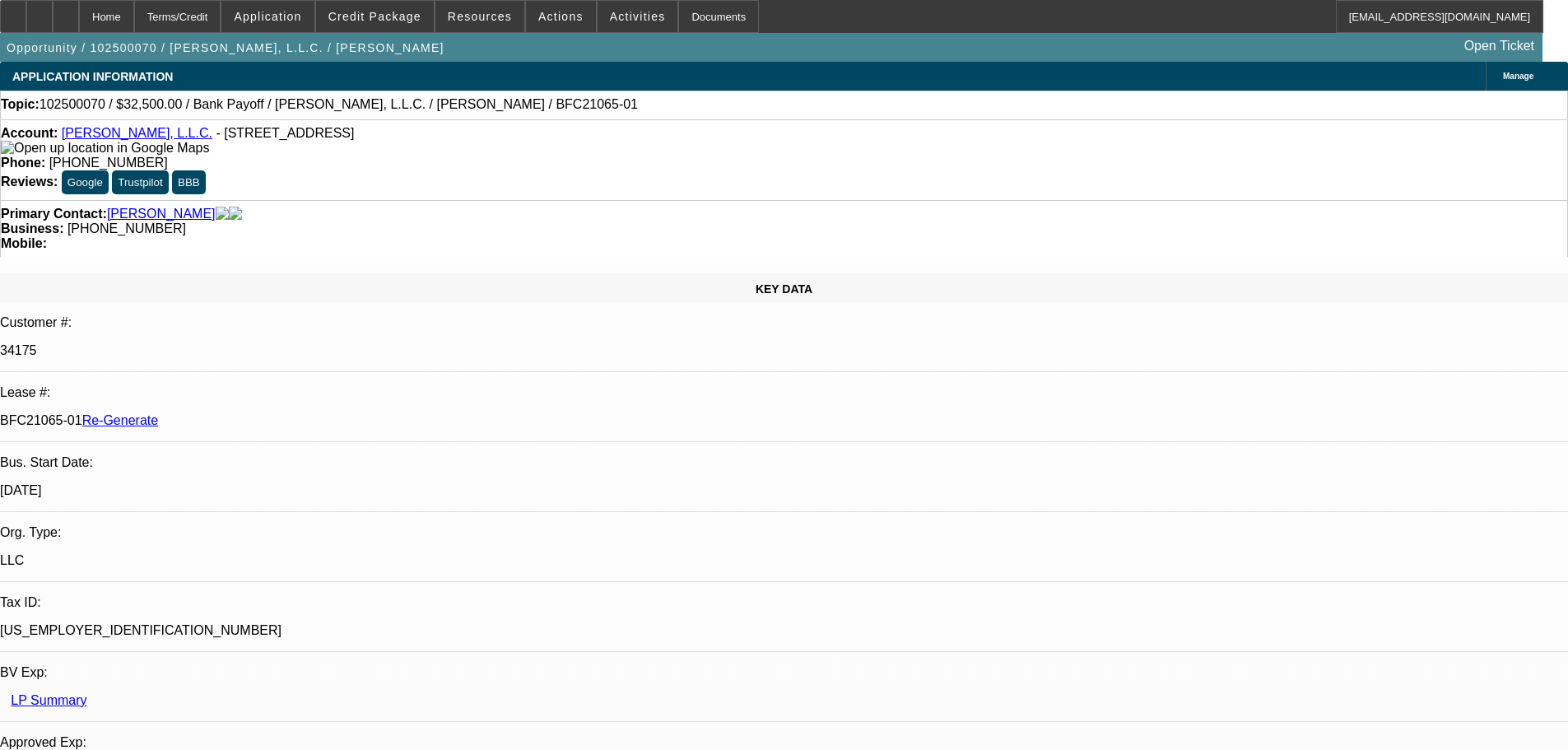
select select "0"
select select "3"
select select "0"
select select "6"
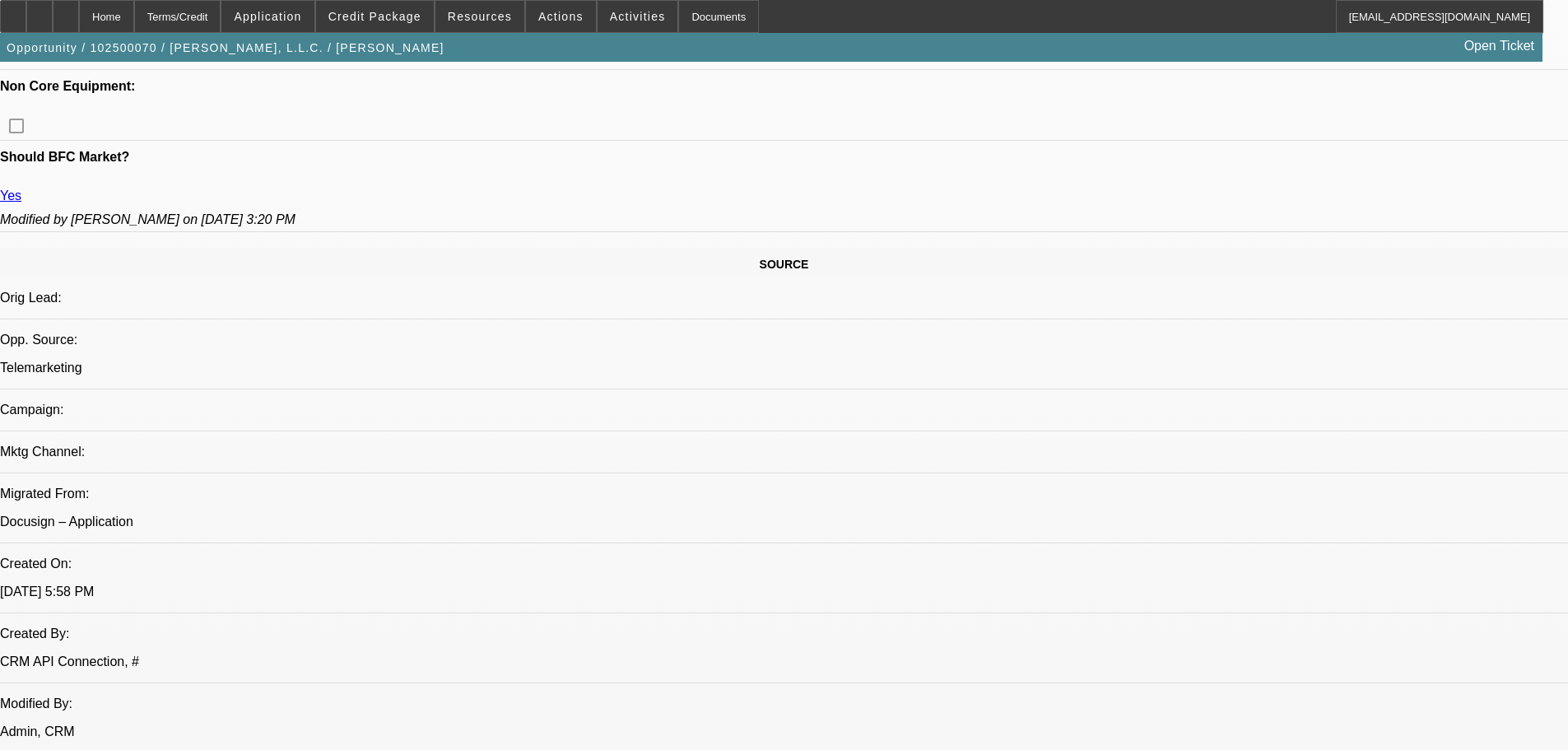
scroll to position [988, 0]
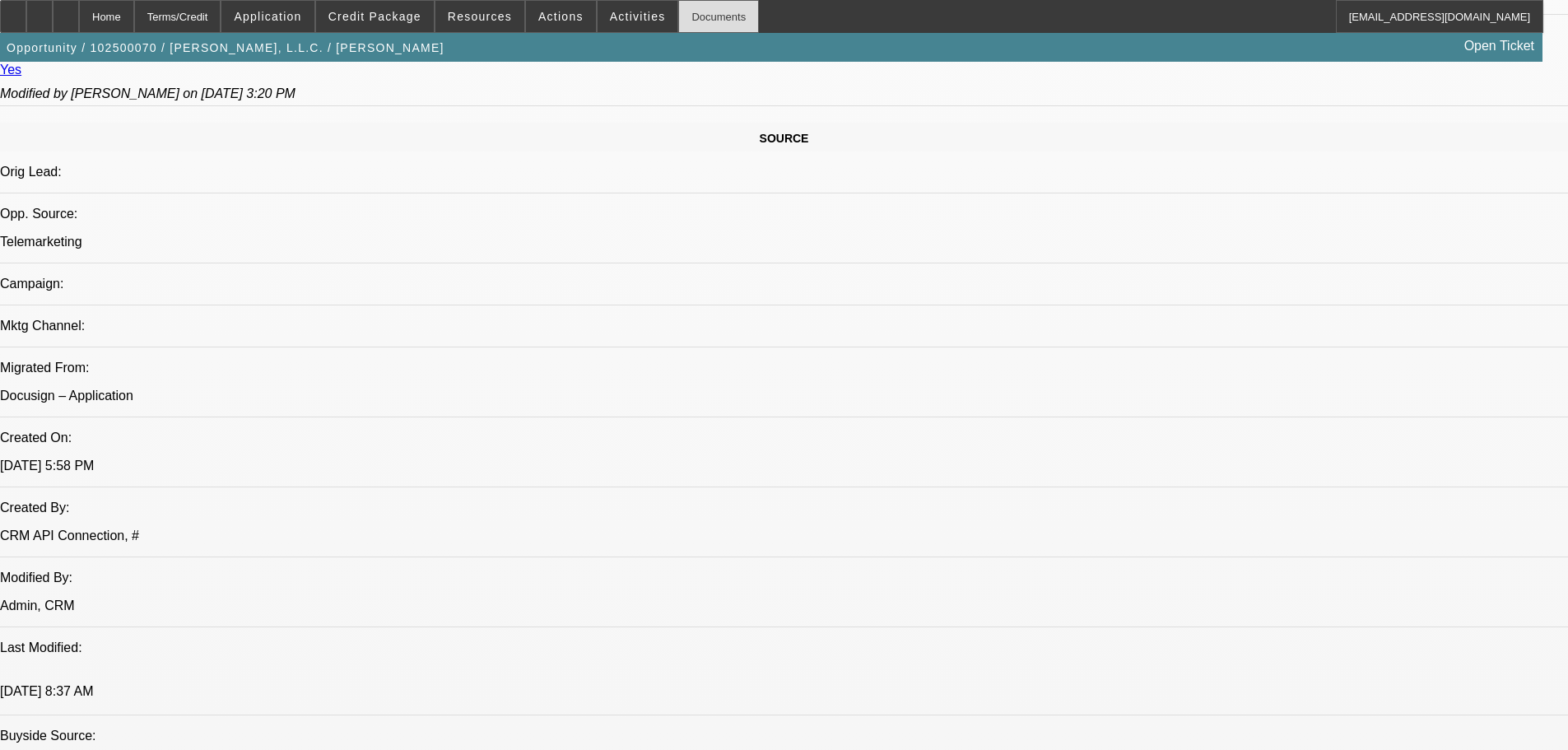
click at [686, 18] on div "Documents" at bounding box center [718, 16] width 81 height 33
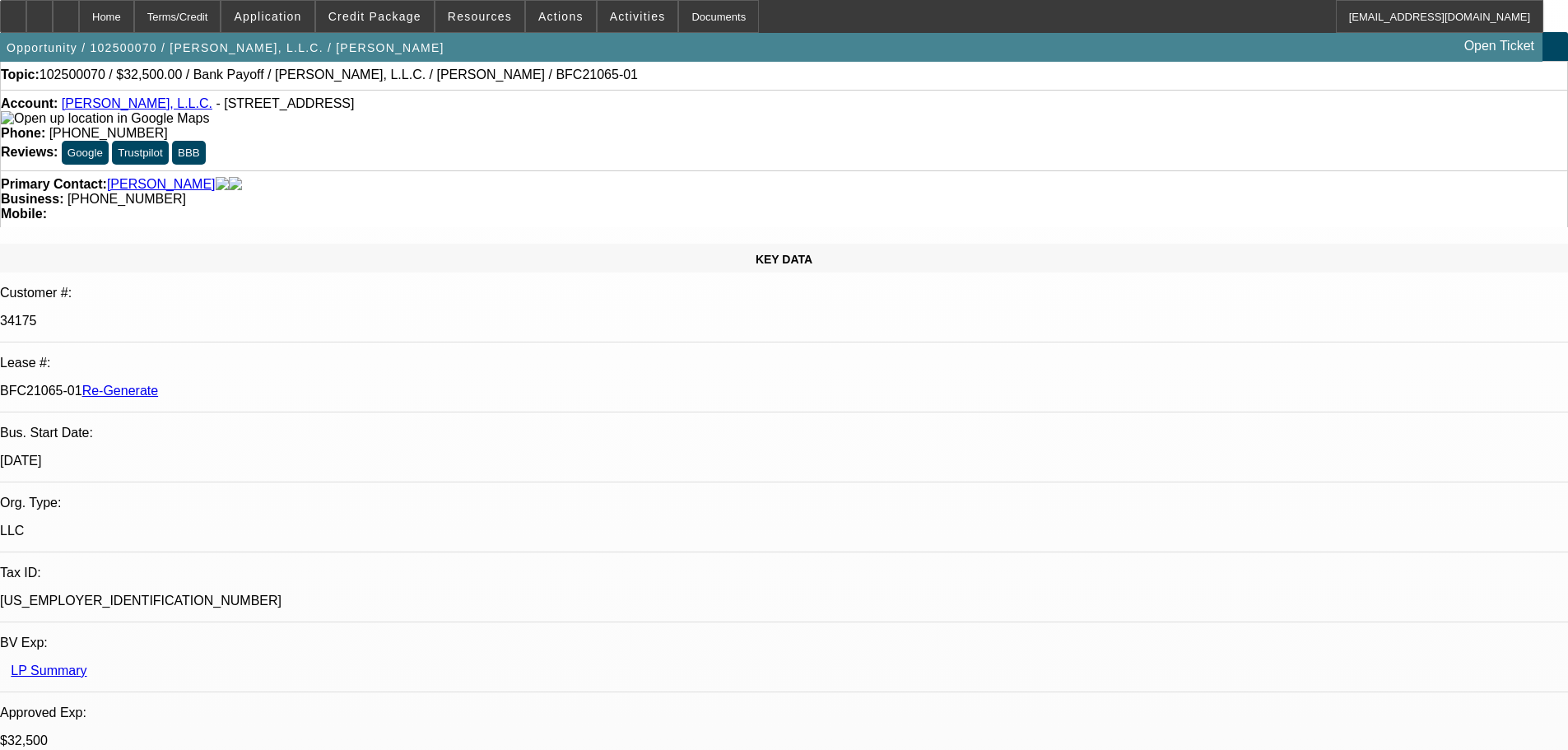
scroll to position [82, 0]
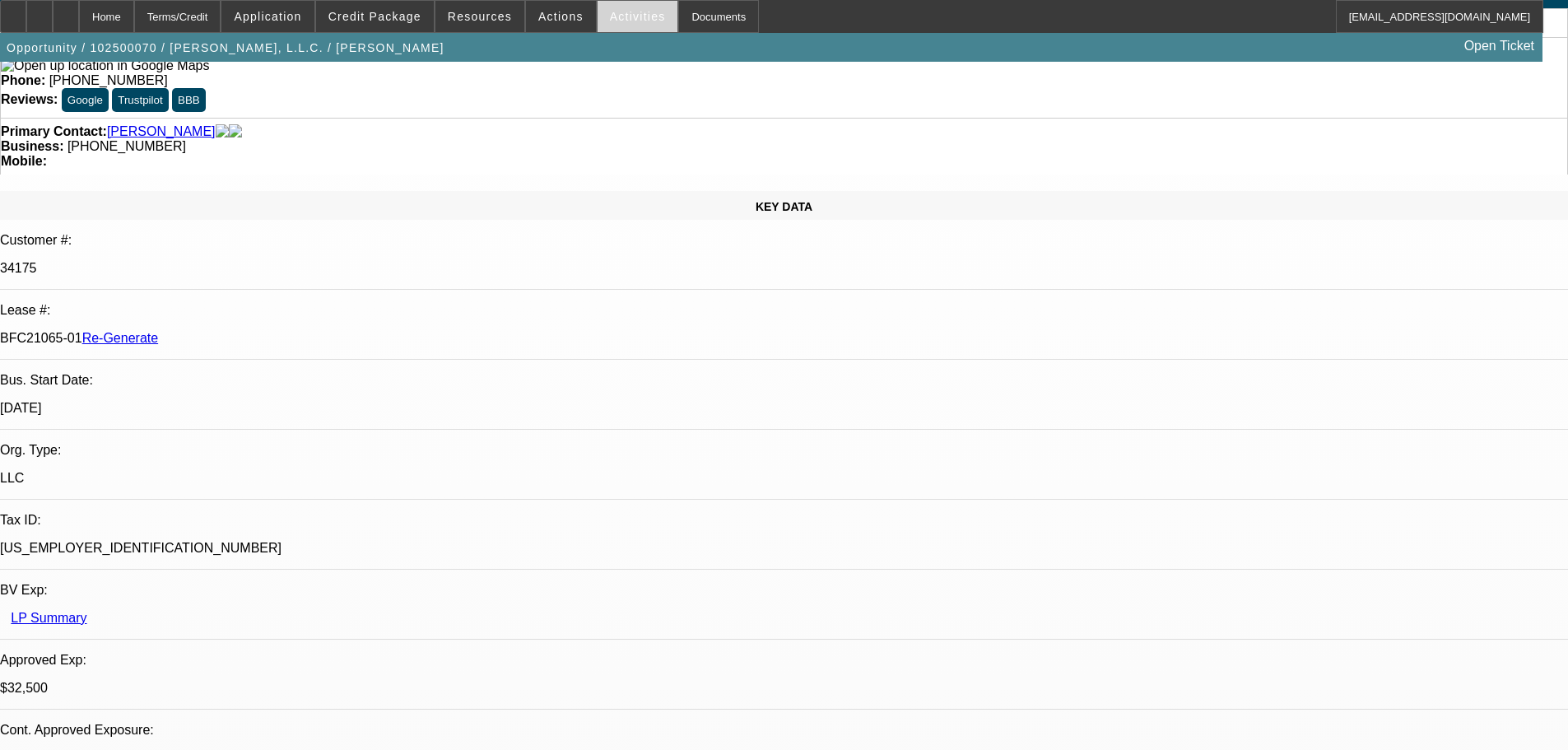
click at [620, 17] on span "Activities" at bounding box center [638, 16] width 56 height 13
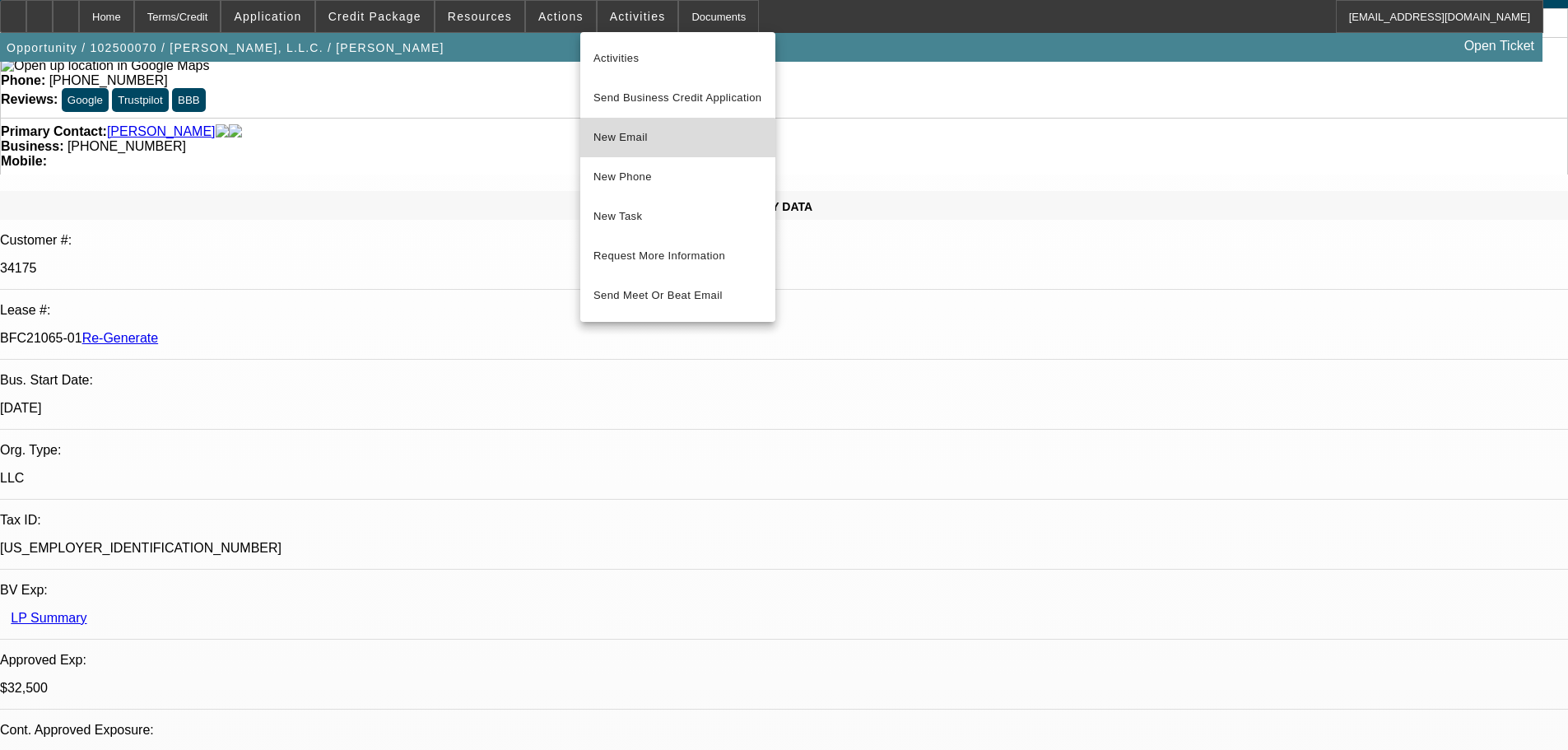
click at [656, 144] on span "New Email" at bounding box center [678, 137] width 169 height 20
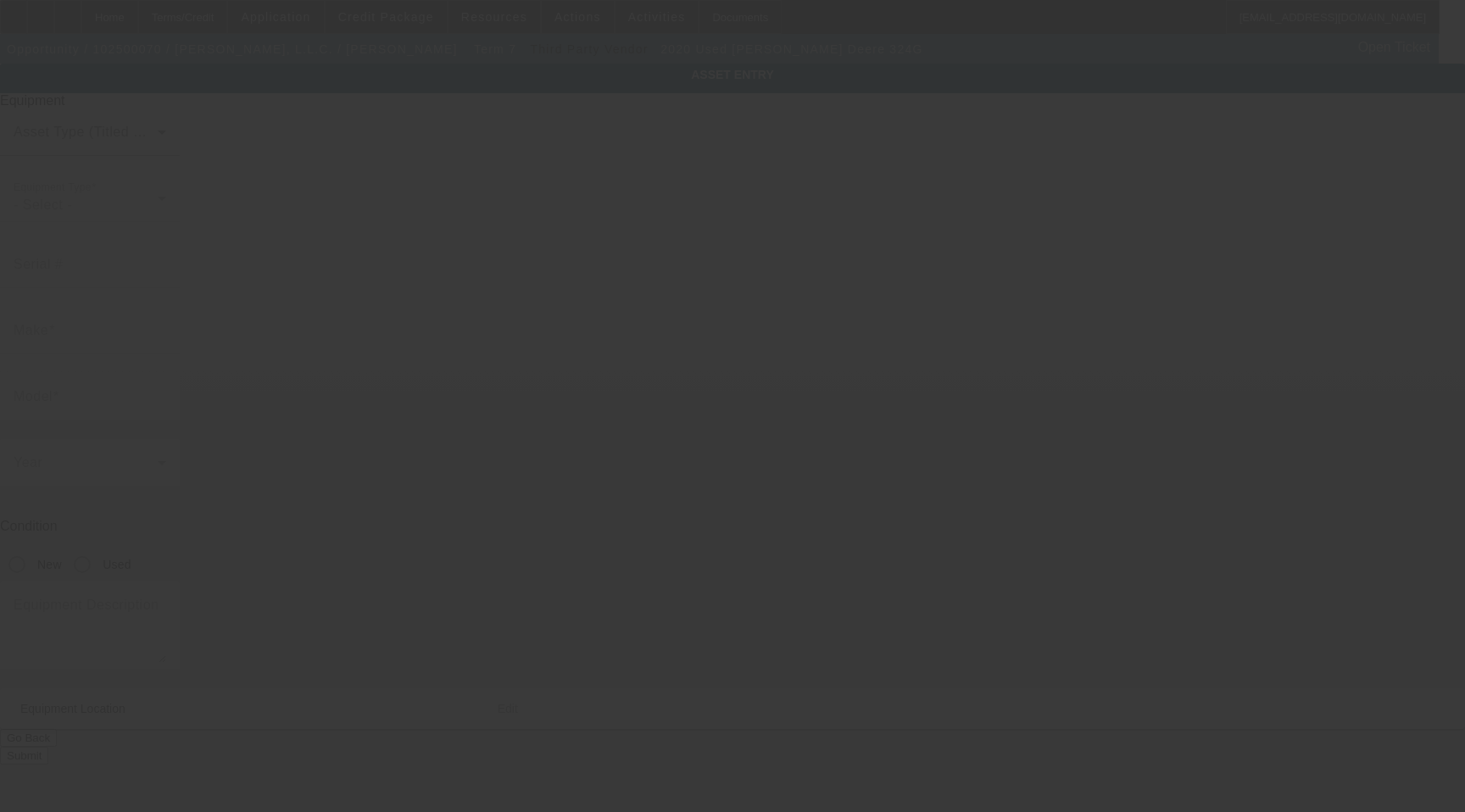
type input "1TO324GMLLJ387452"
type input "[PERSON_NAME]"
type input "324G"
radio input "true"
type textarea "Skid Steer with Fork includes all options, attachments, and accessories"
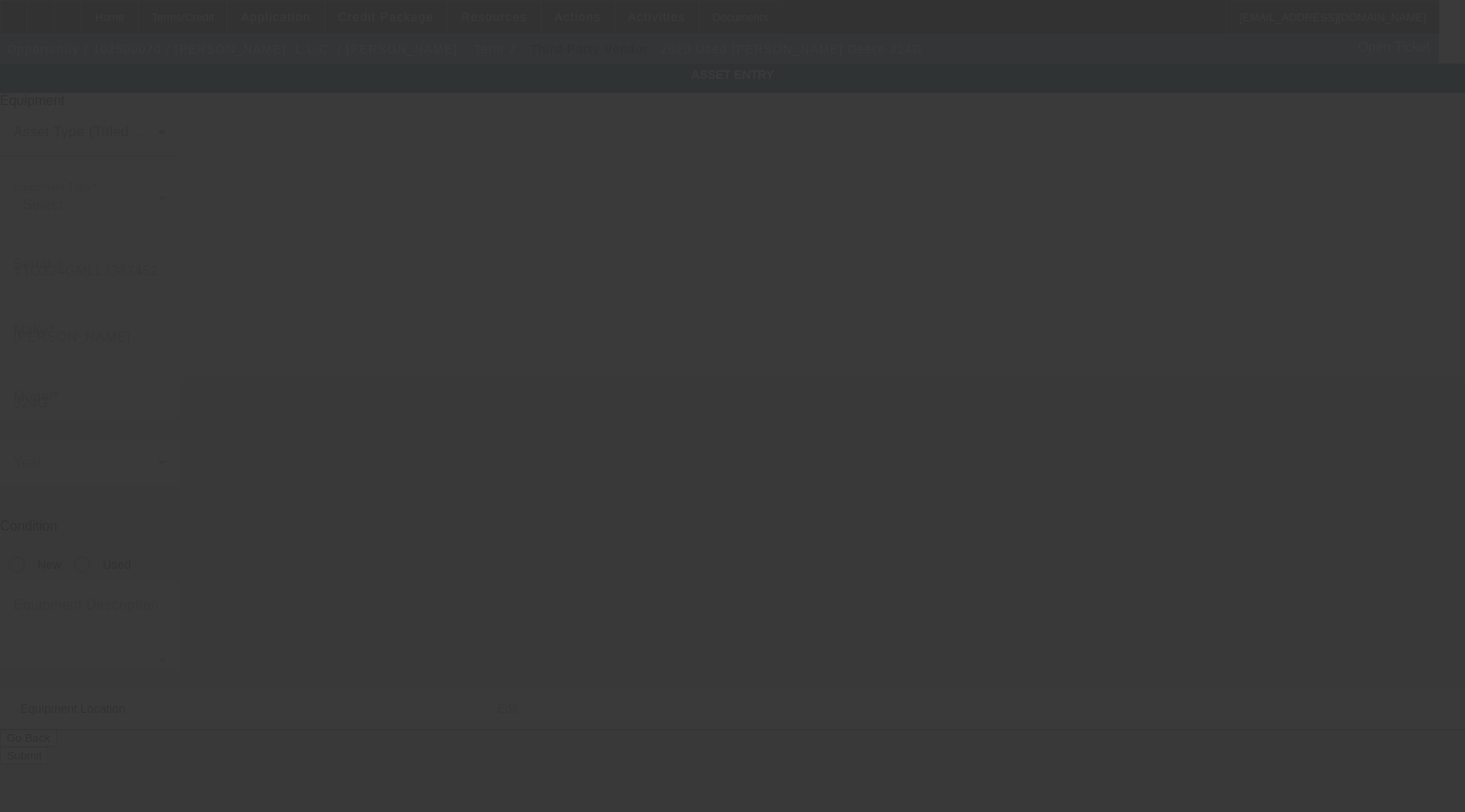
type input "[STREET_ADDRESS]"
type input "[GEOGRAPHIC_DATA]"
type input "22611"
type input "[PERSON_NAME]"
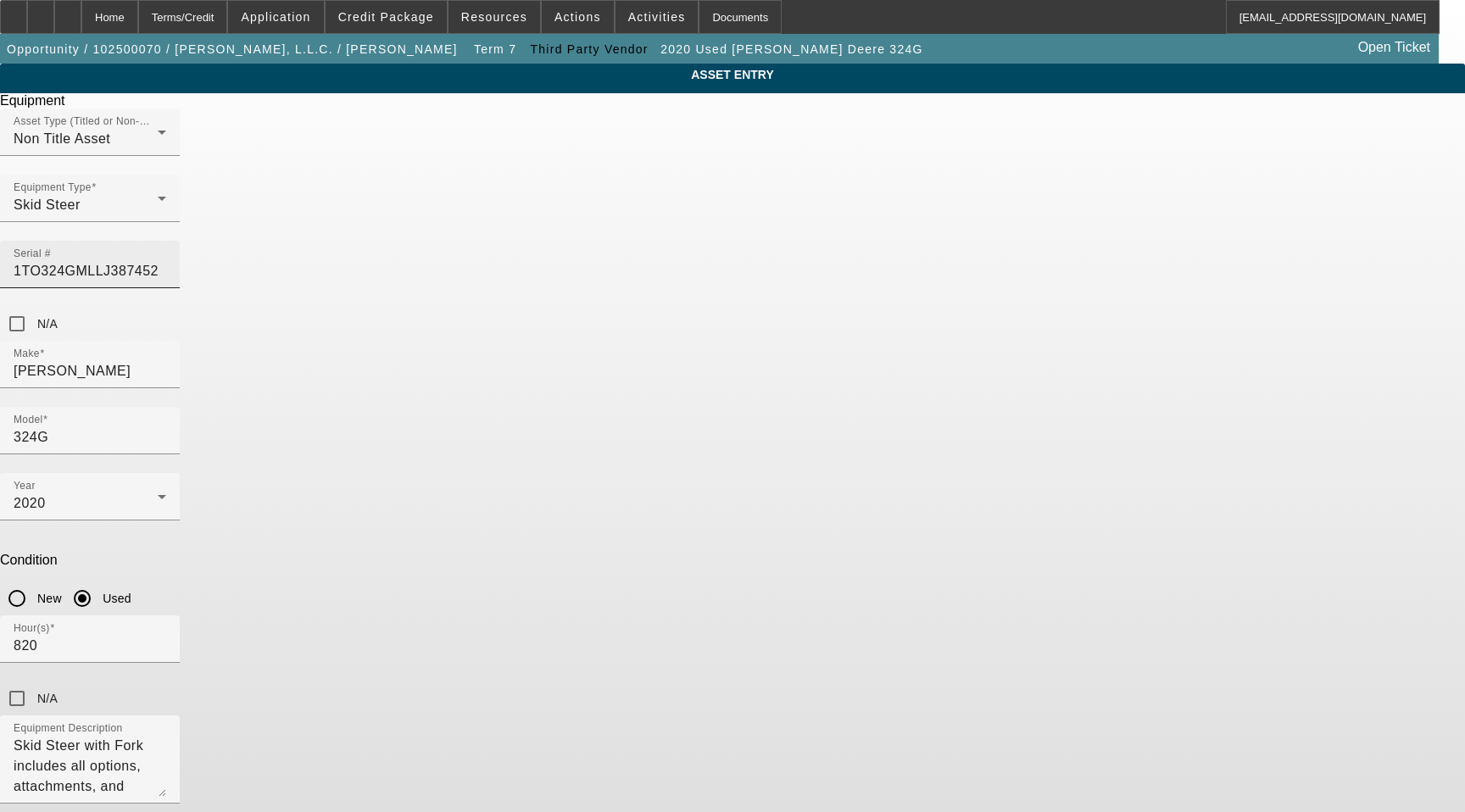
click at [166, 261] on input "1TO324GMLLJ387452" at bounding box center [90, 271] width 153 height 20
type input "[VEHICLE_IDENTIFICATION_NUMBER]"
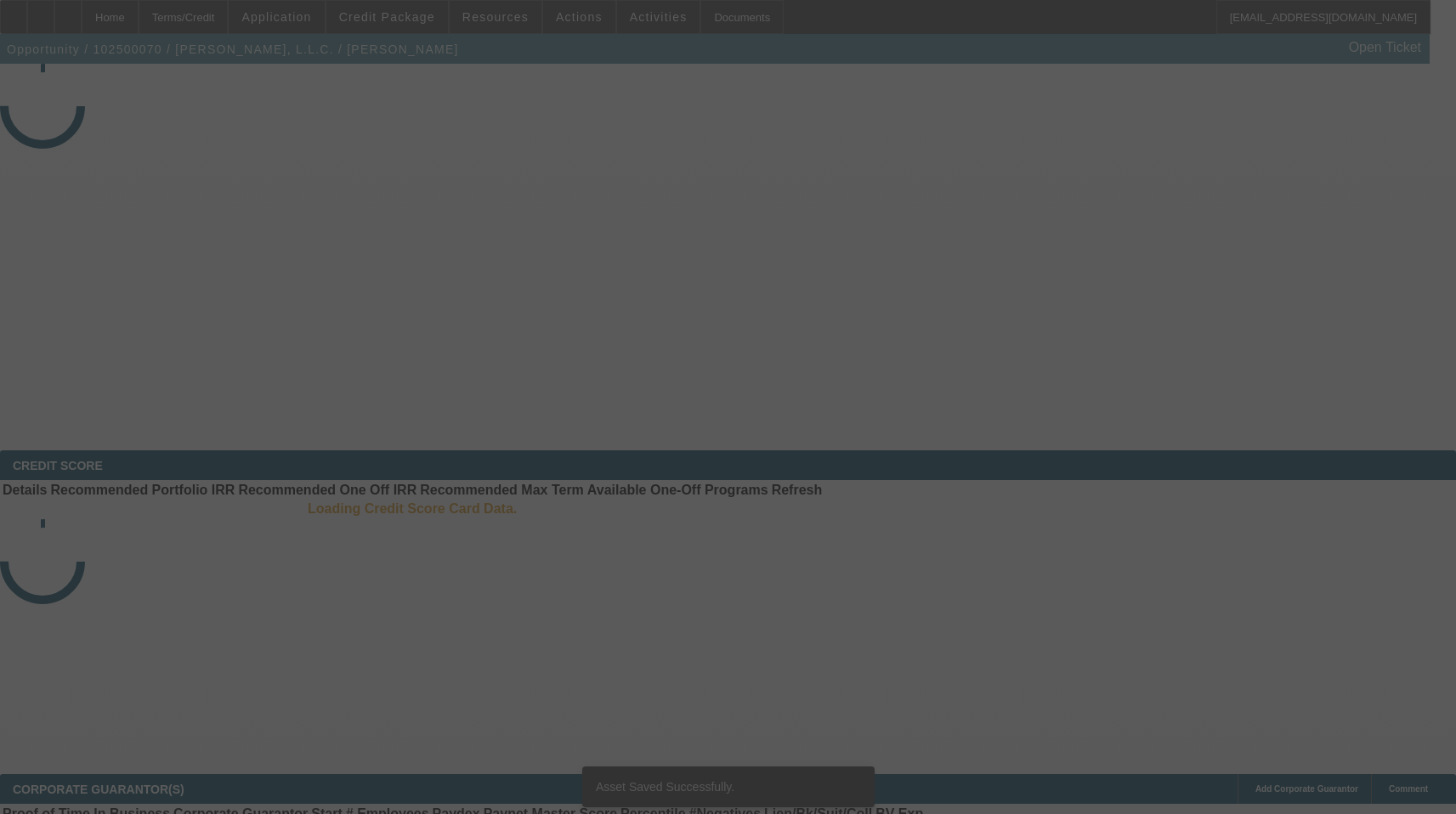
select select "3"
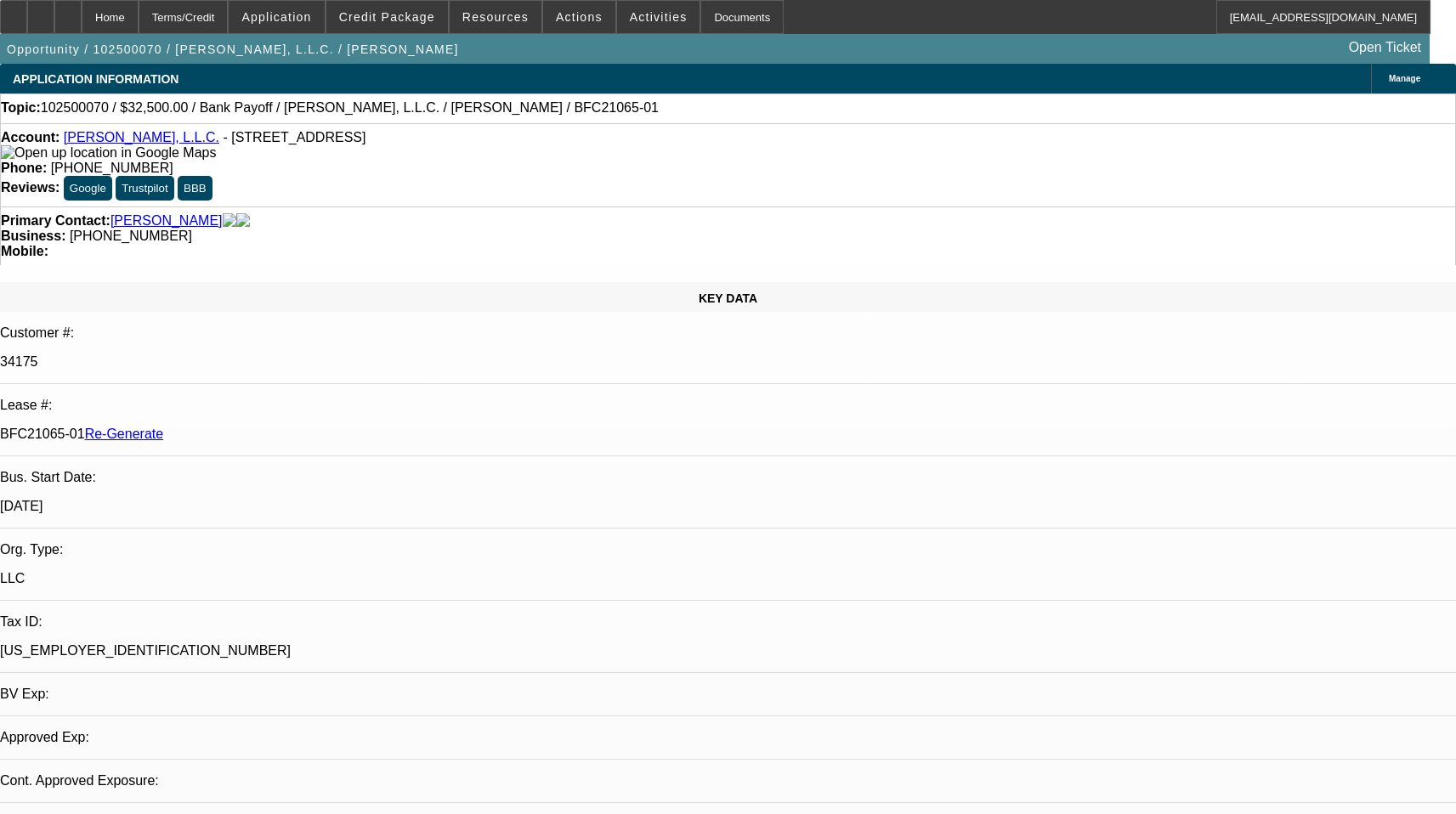
select select "0"
select select "3"
select select "0"
select select "6"
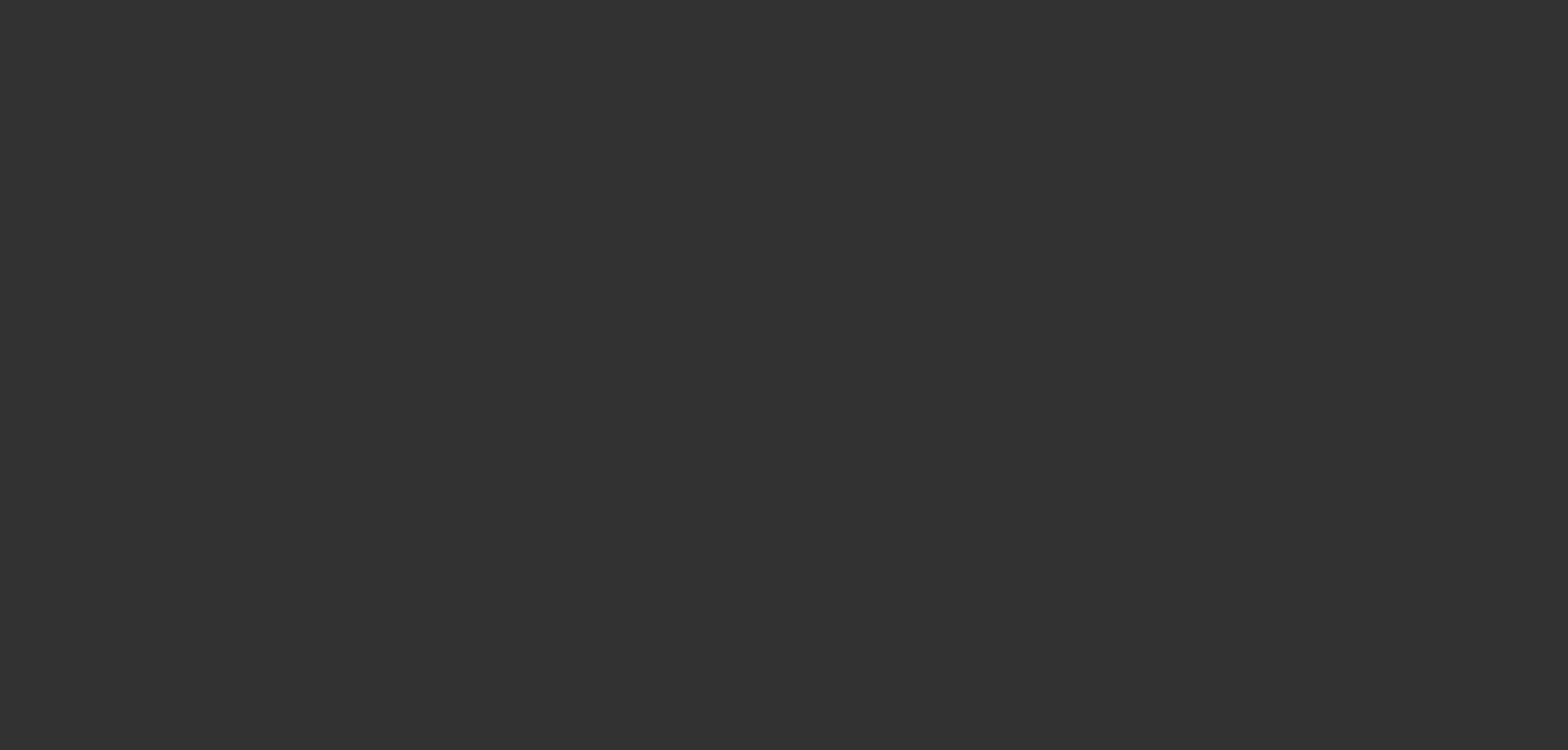
select select "4"
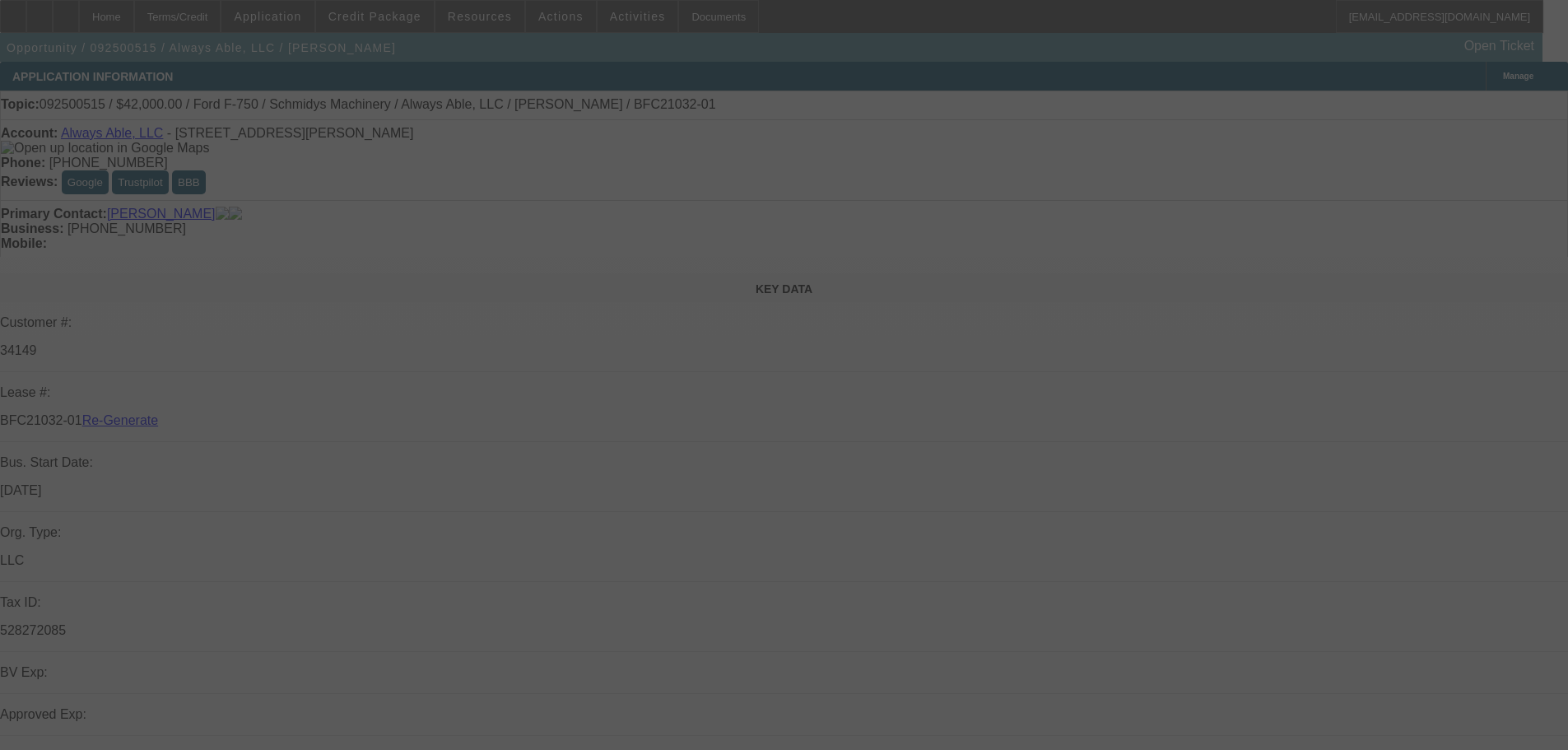
select select "0"
select select "6"
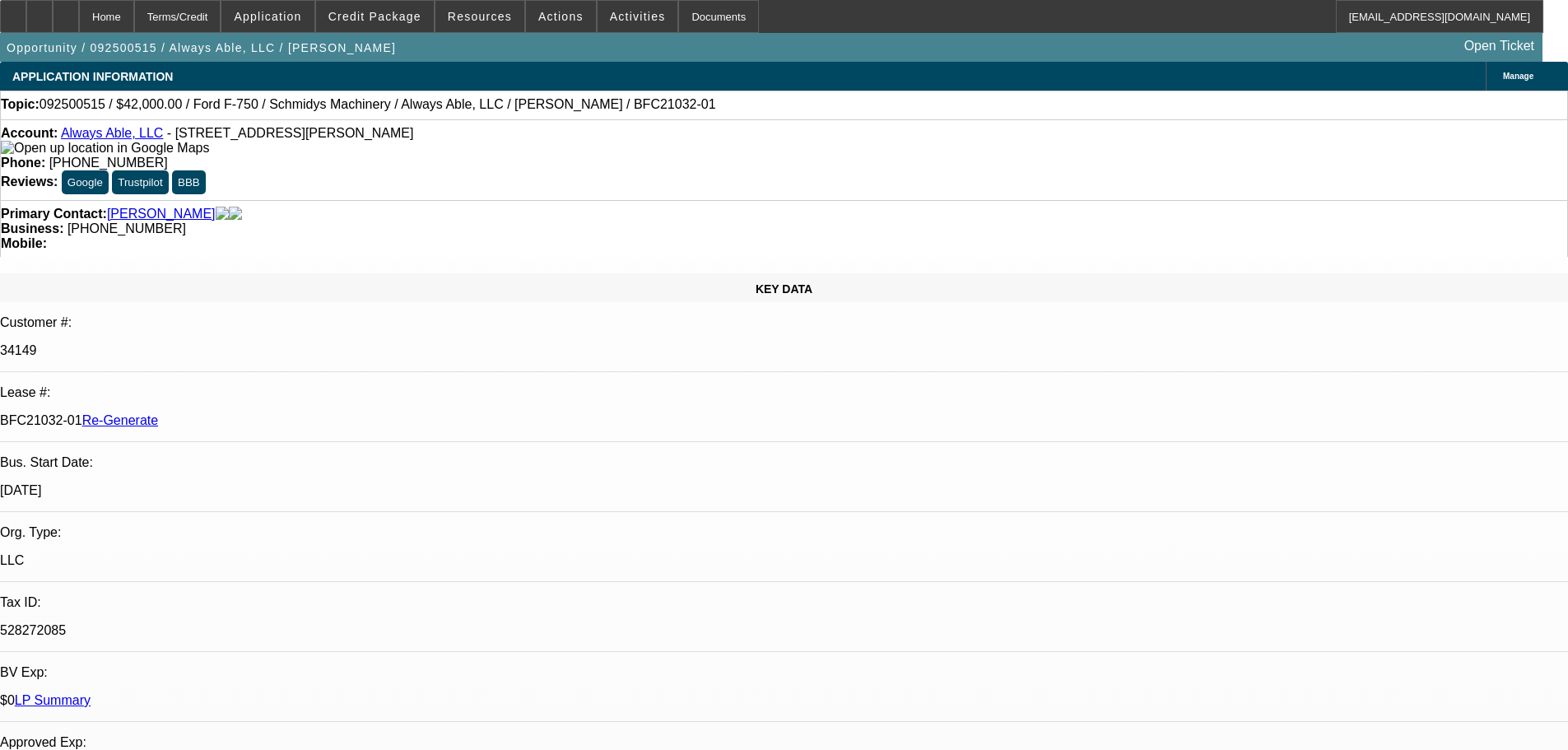
drag, startPoint x: 191, startPoint y: 281, endPoint x: 260, endPoint y: 272, distance: 69.6
click at [260, 413] on div "BFC21032-01 Re-Generate" at bounding box center [784, 420] width 1568 height 15
copy p "BFC21032-01"
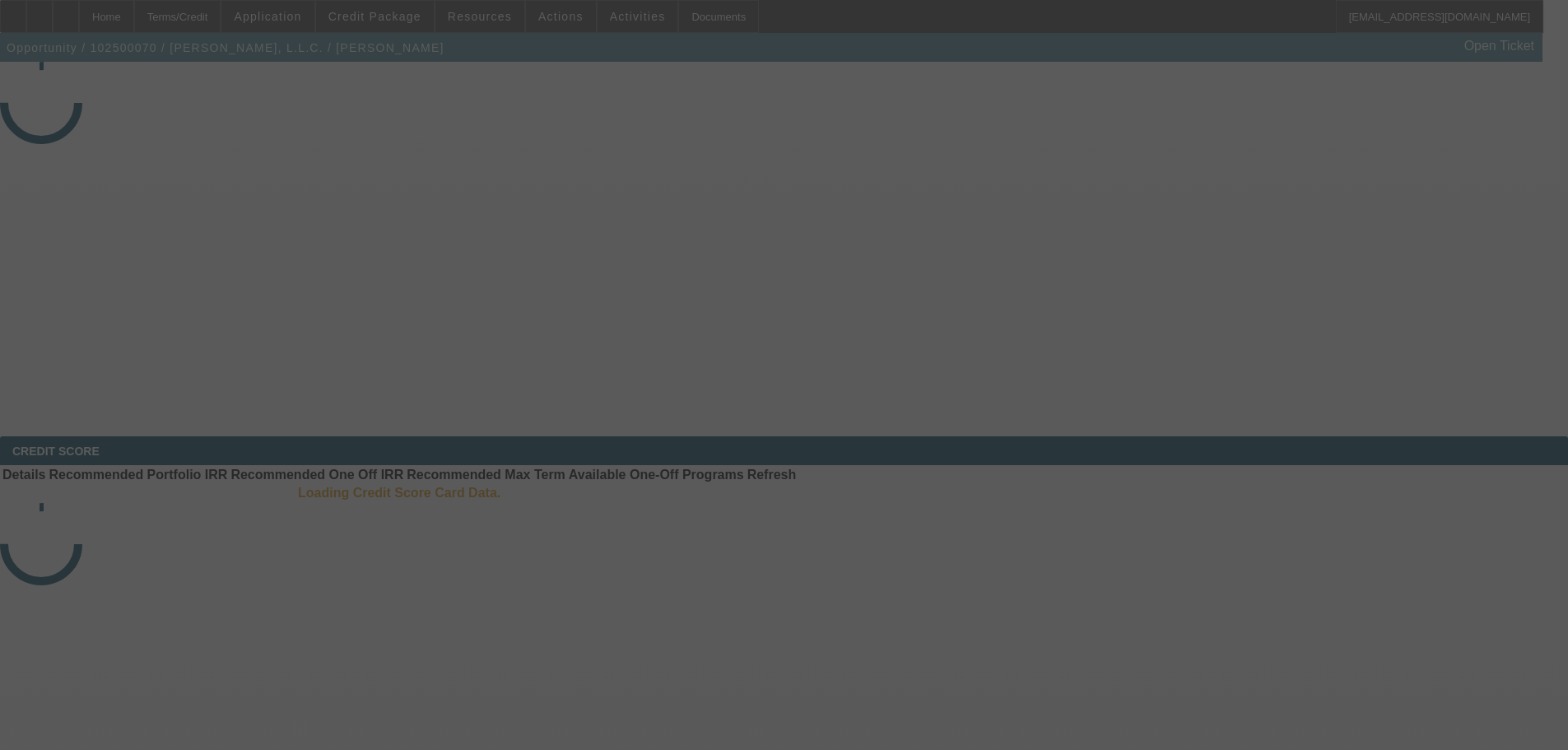
select select "3"
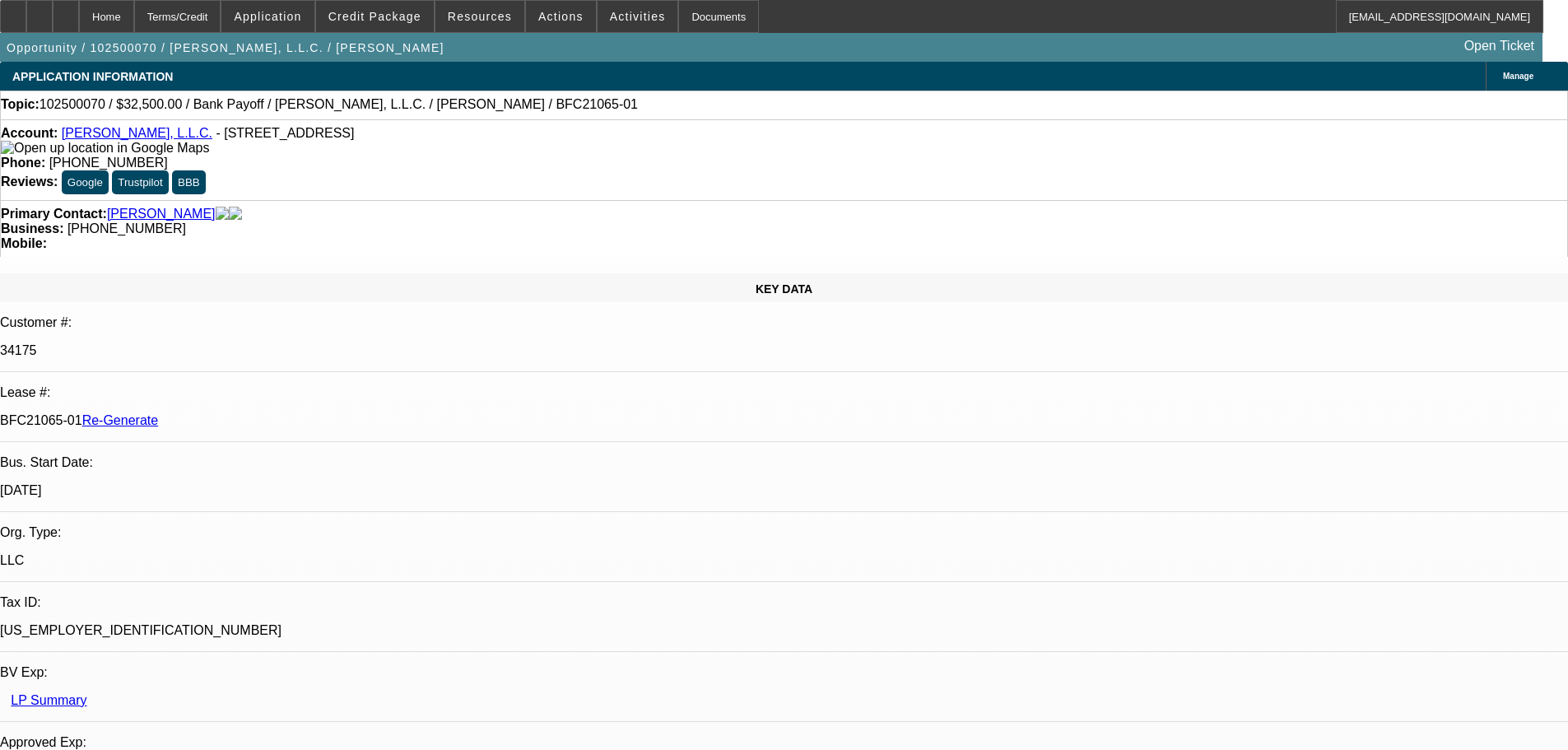
select select "0"
select select "3"
select select "0"
select select "6"
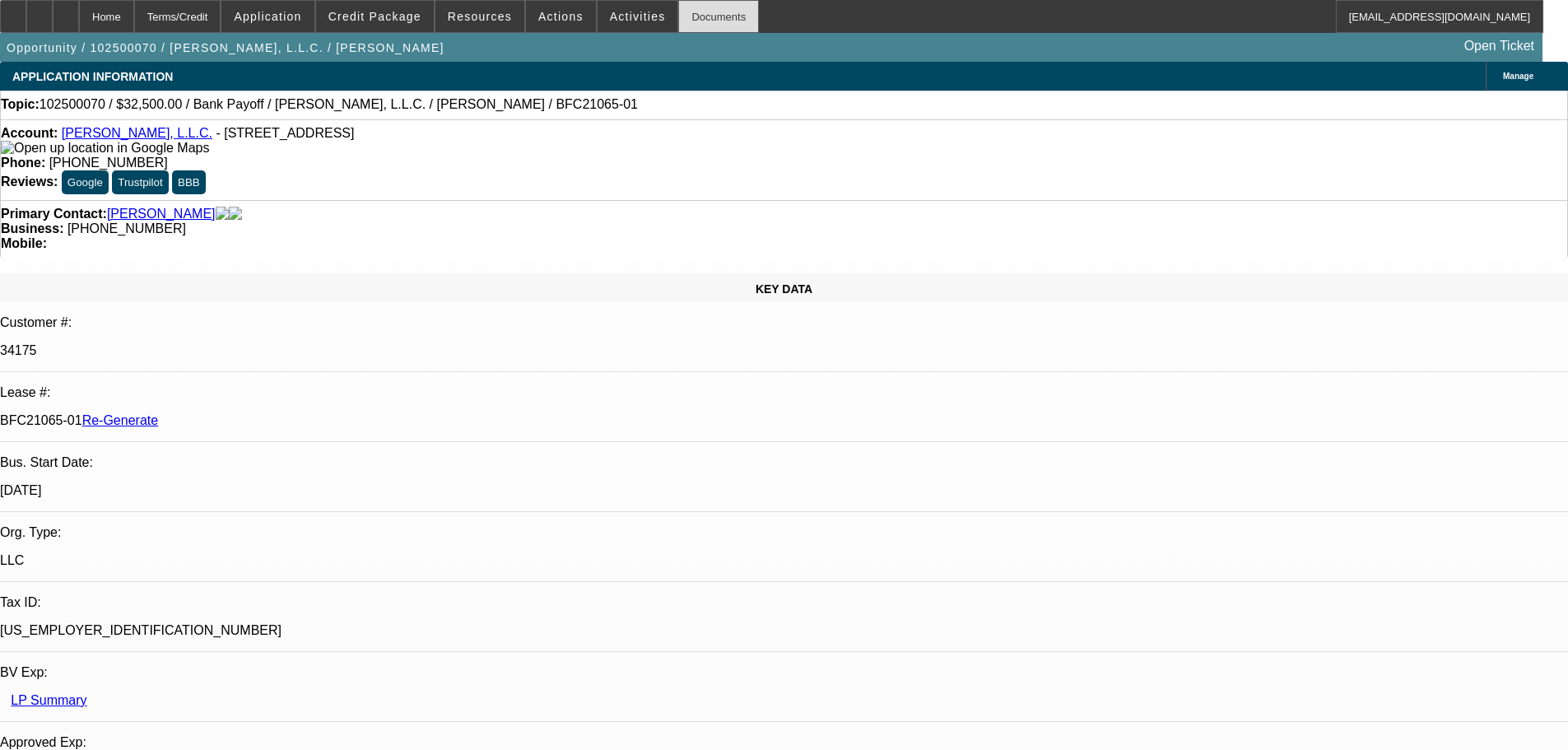
click at [703, 15] on div "Documents" at bounding box center [718, 16] width 81 height 33
click at [687, 19] on div "Documents" at bounding box center [718, 16] width 81 height 33
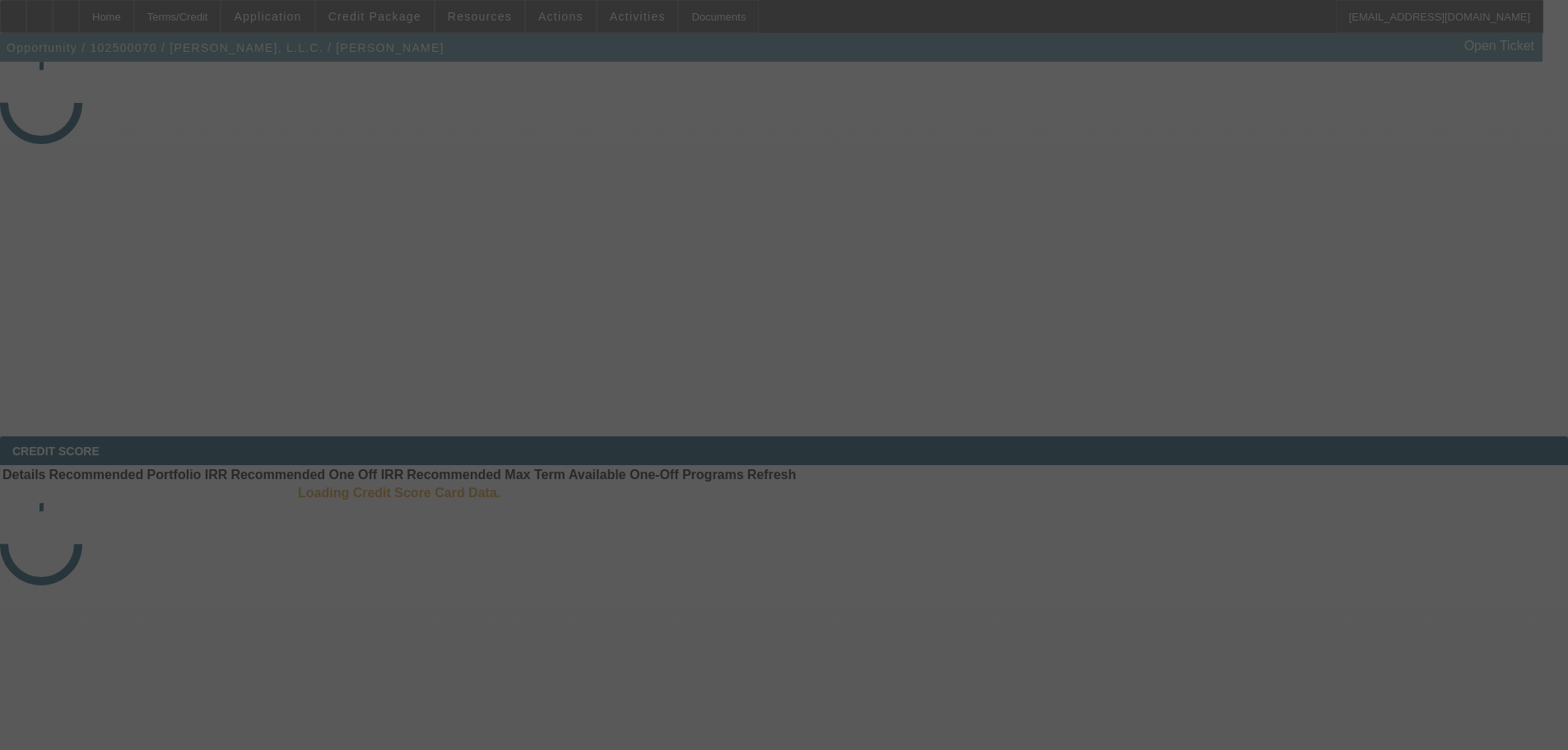
select select "3"
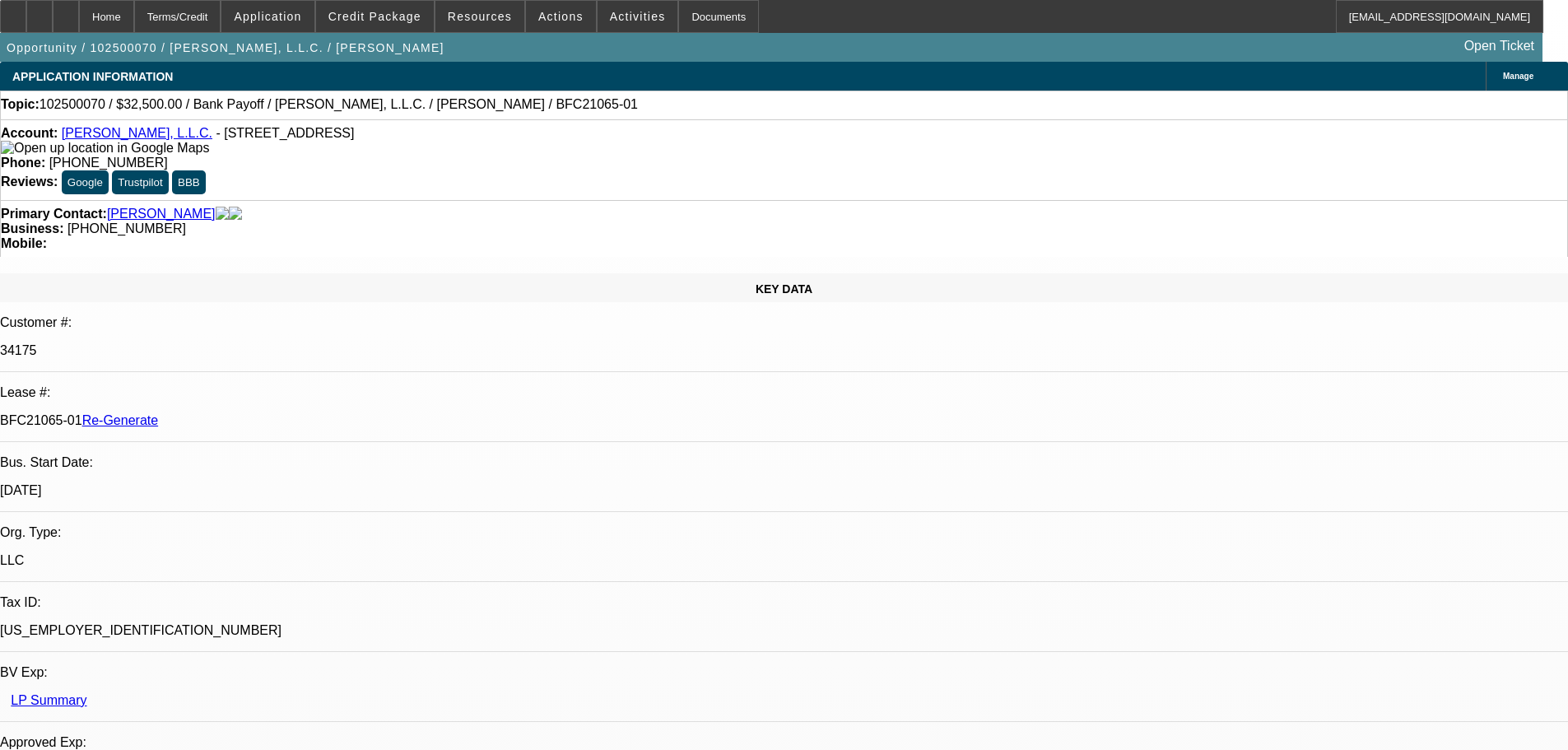
select select "0"
select select "6"
select select "3"
